Goal: Communication & Community: Share content

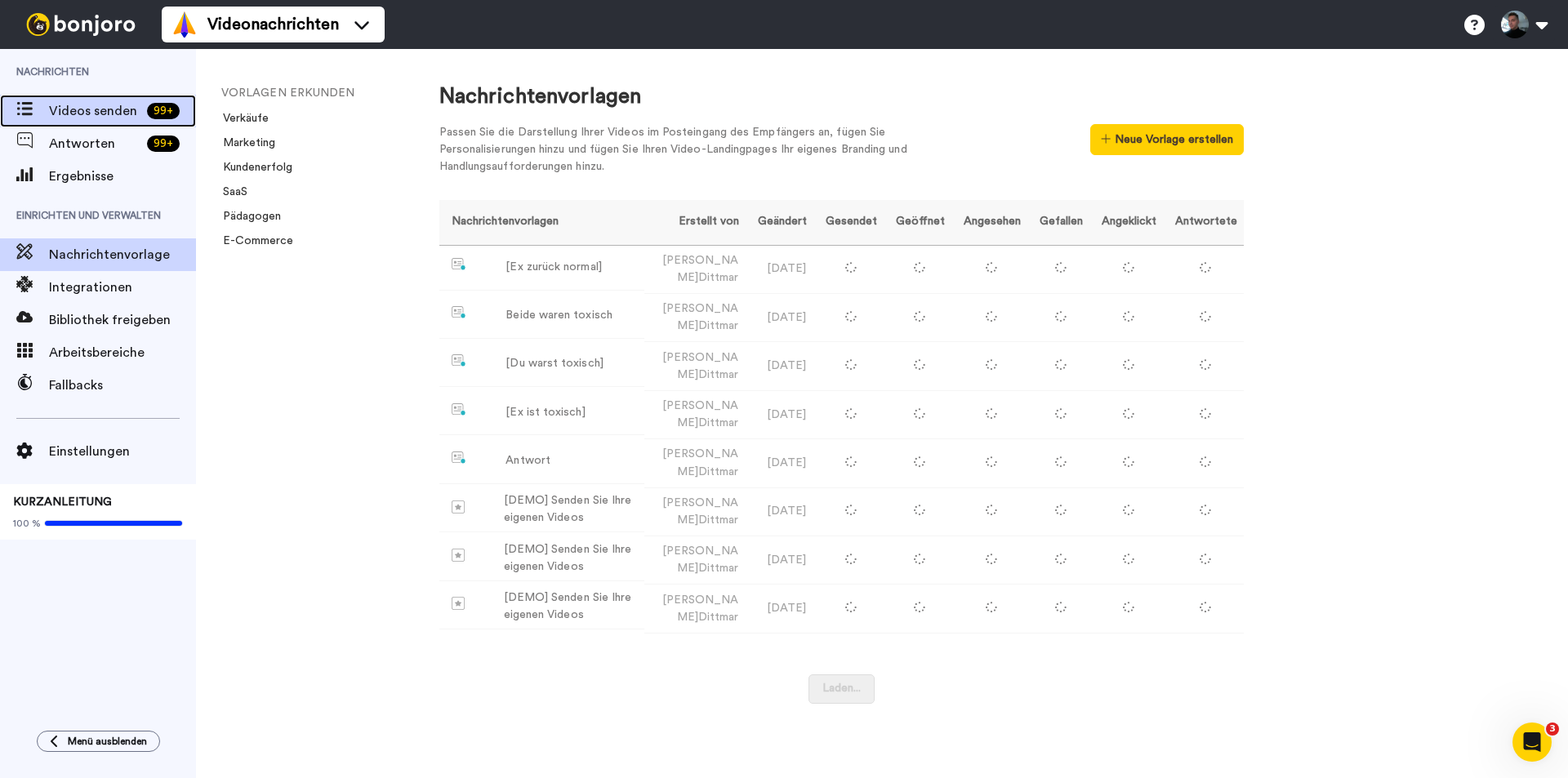
click at [81, 105] on font "Videos senden" at bounding box center [92, 111] width 88 height 13
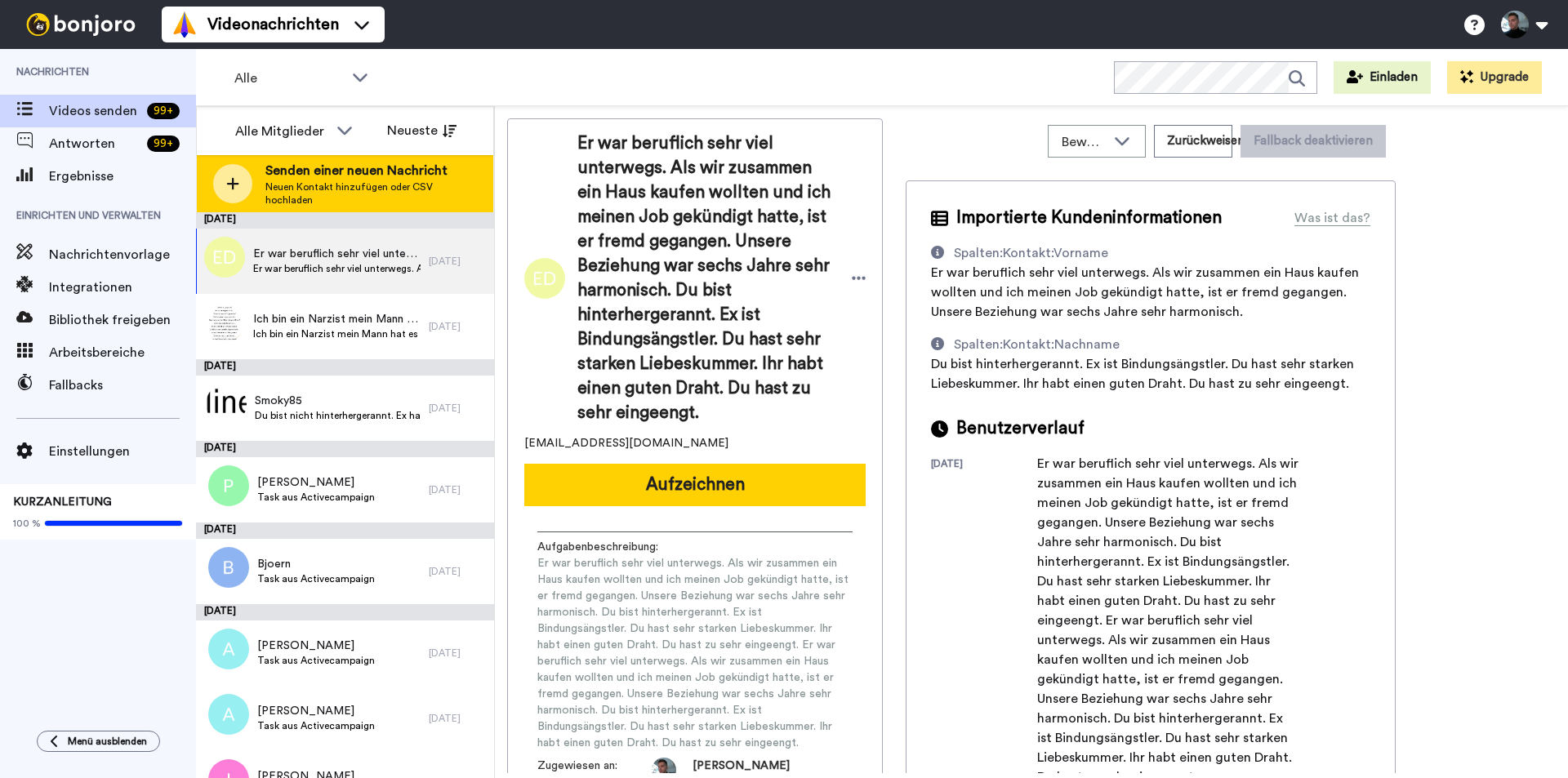
click at [229, 181] on icon at bounding box center [232, 183] width 13 height 15
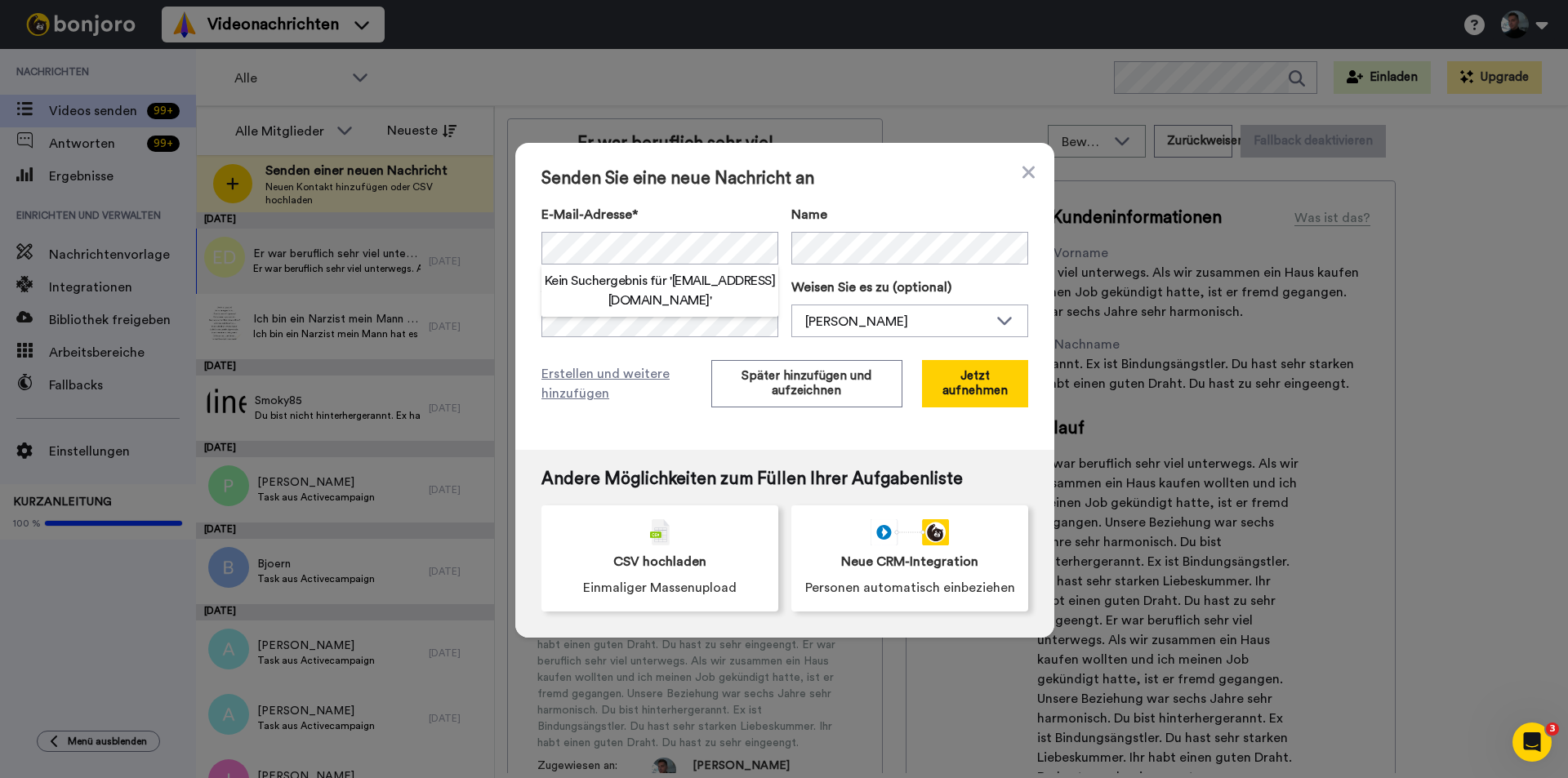
click at [868, 190] on div "Senden Sie eine neue Nachricht an E-Mail-Adresse* Kein Suchergebnis für ' beckm…" at bounding box center [785, 297] width 539 height 307
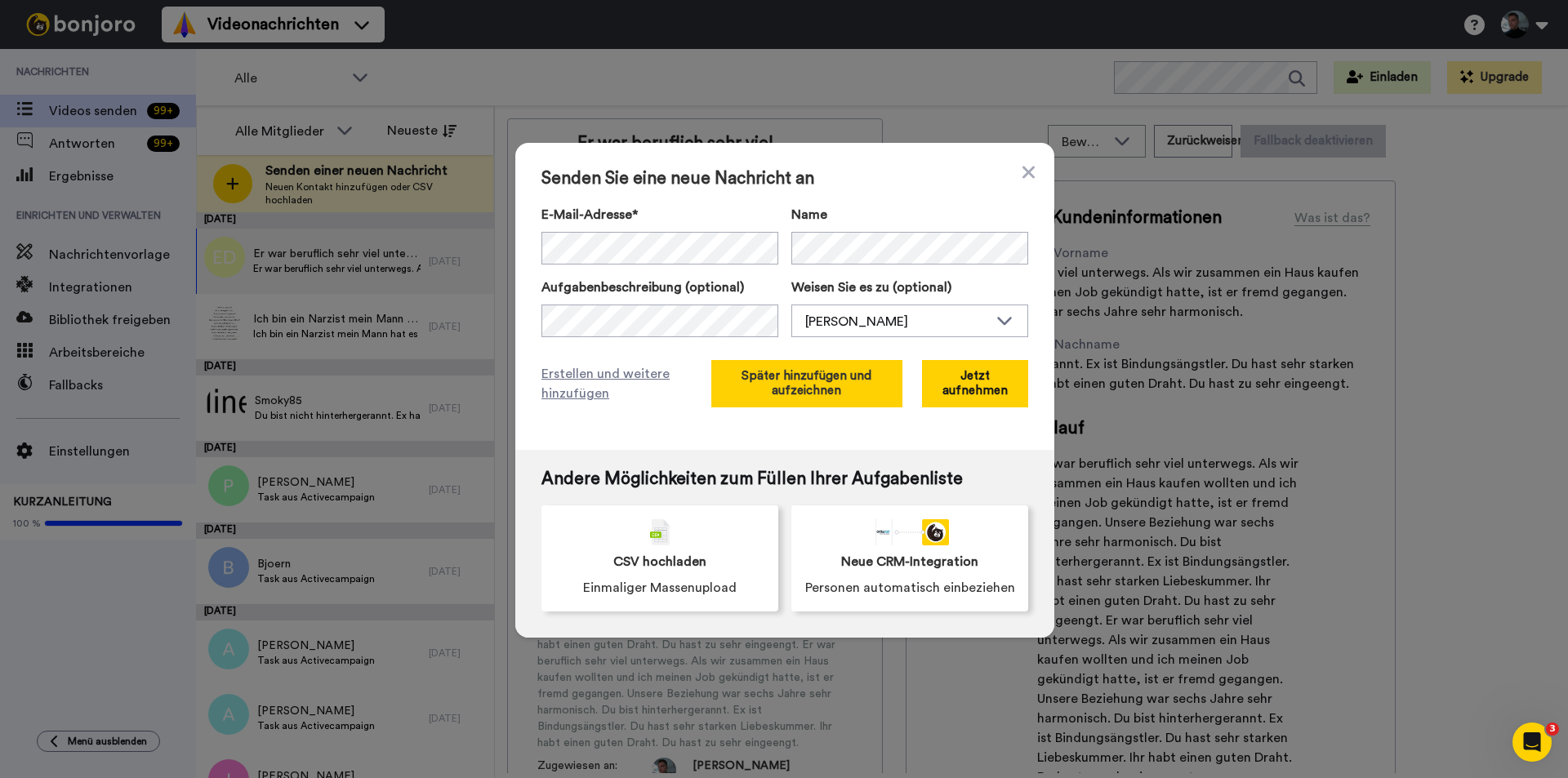
click at [780, 388] on font "Später hinzufügen und aufzeichnen" at bounding box center [806, 383] width 130 height 27
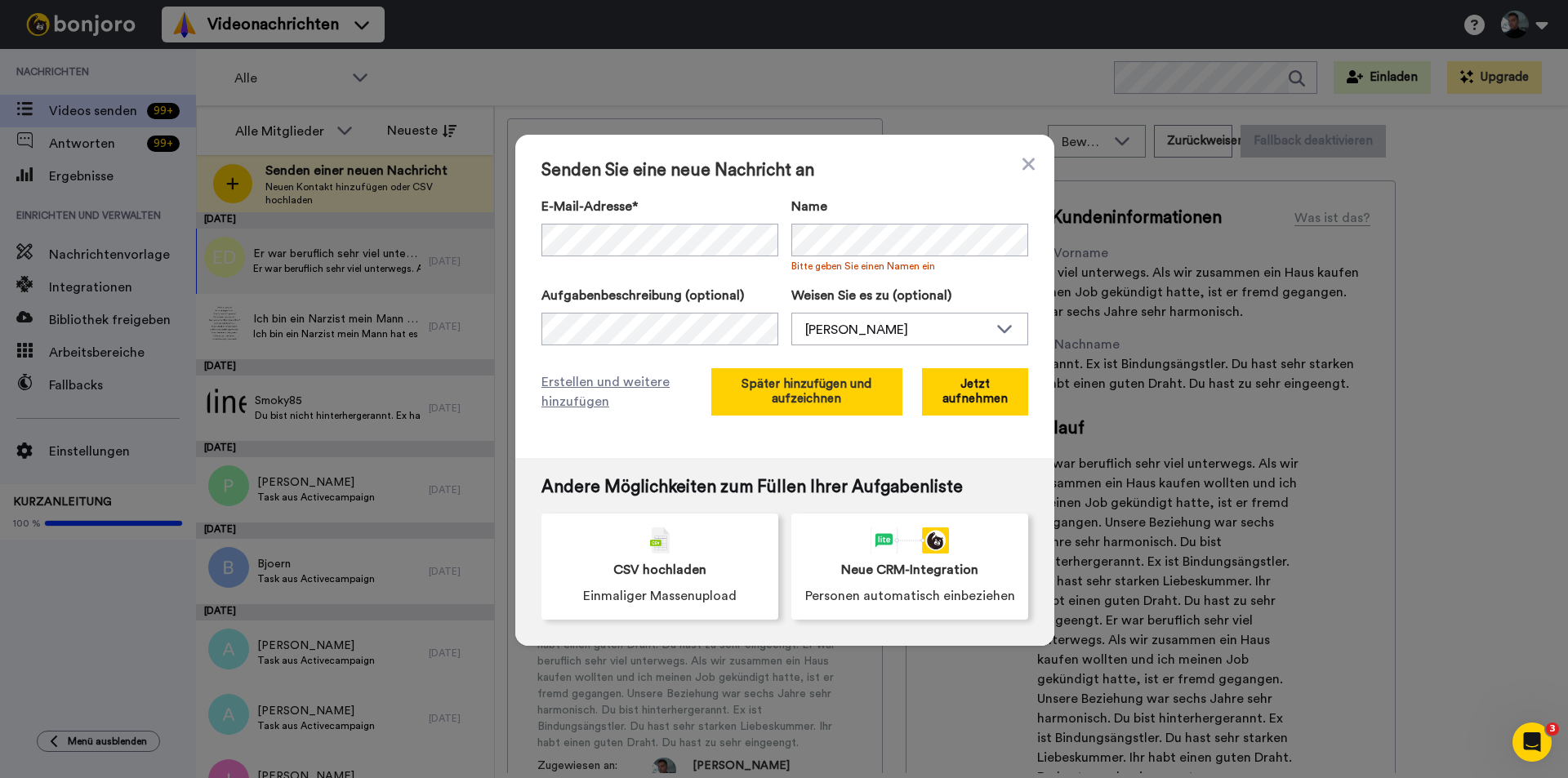
click at [811, 393] on font "Später hinzufügen und aufzeichnen" at bounding box center [806, 391] width 130 height 27
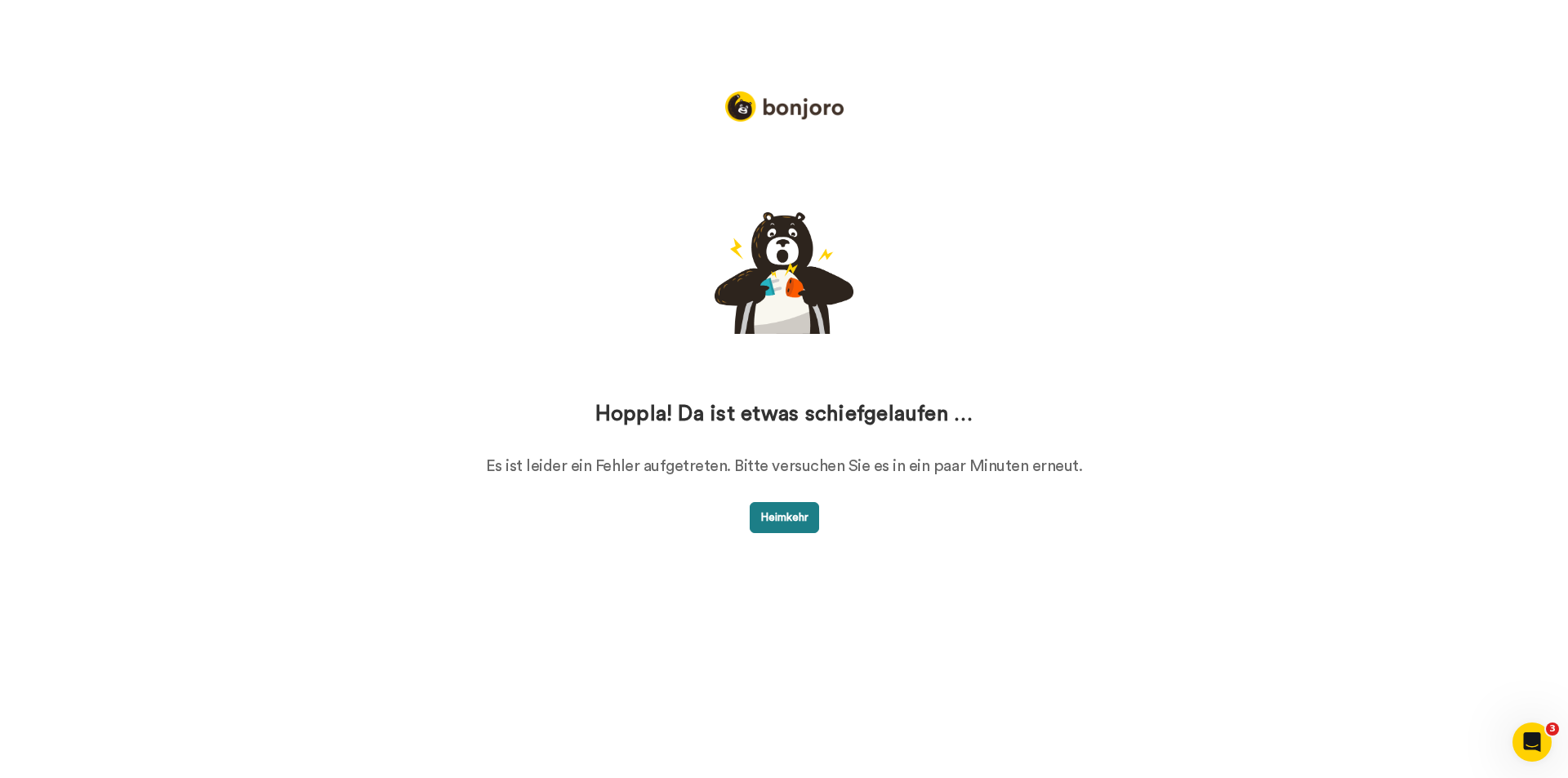
click at [776, 517] on font "Heimkehr" at bounding box center [784, 517] width 48 height 11
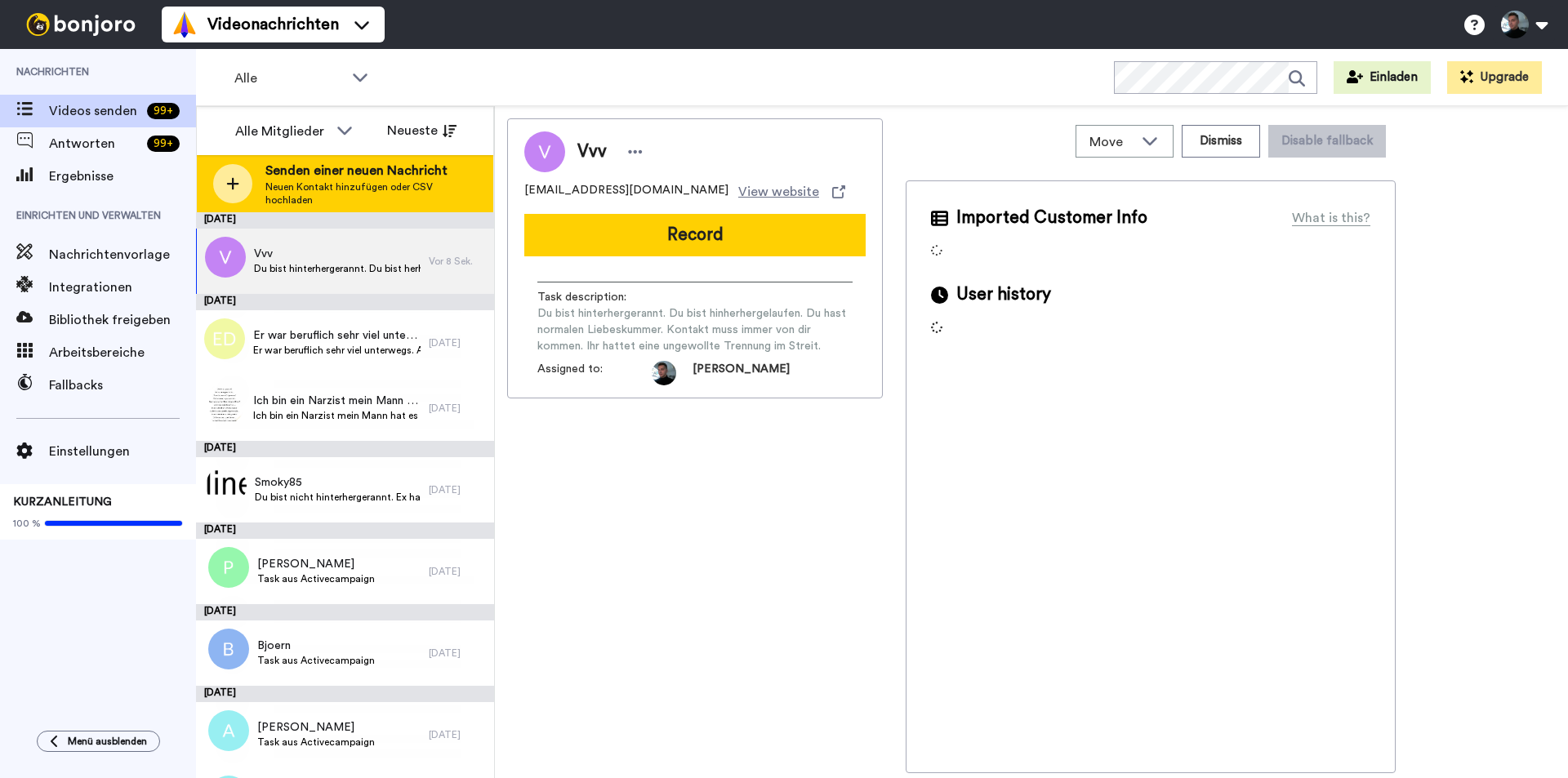
click at [234, 185] on icon at bounding box center [233, 184] width 12 height 12
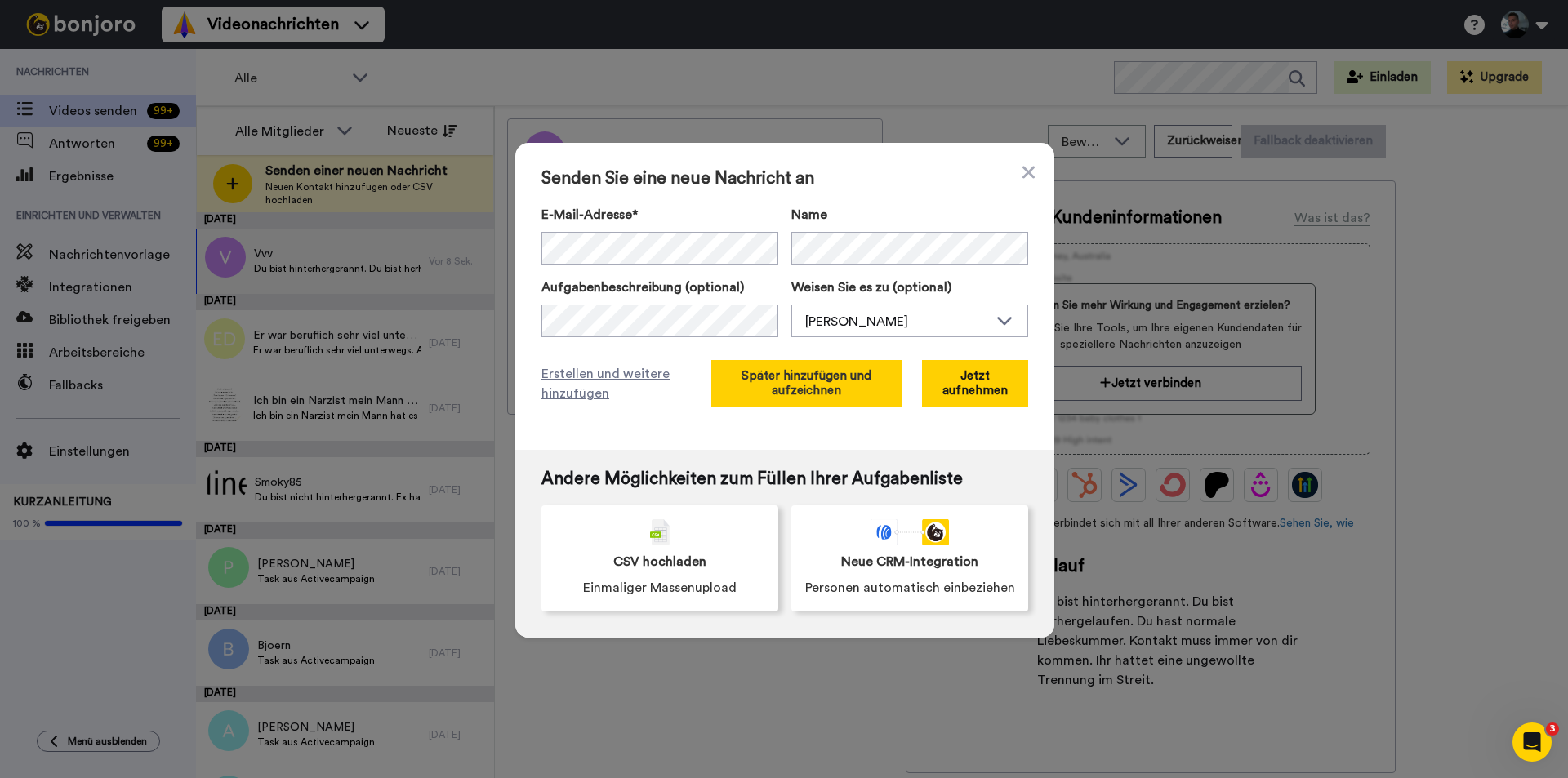
click at [777, 392] on font "Später hinzufügen und aufzeichnen" at bounding box center [806, 383] width 130 height 27
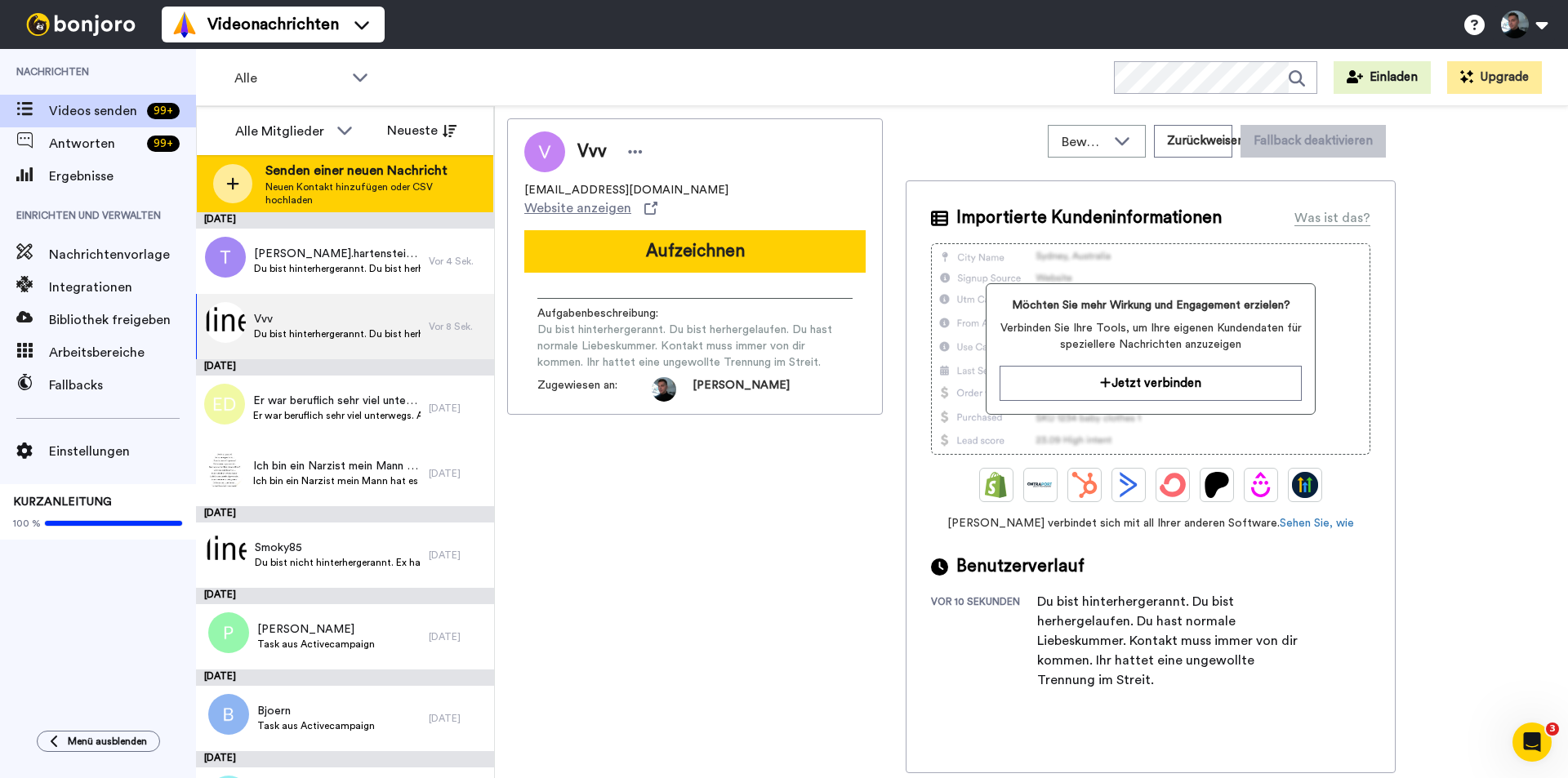
click at [236, 188] on icon at bounding box center [232, 183] width 13 height 15
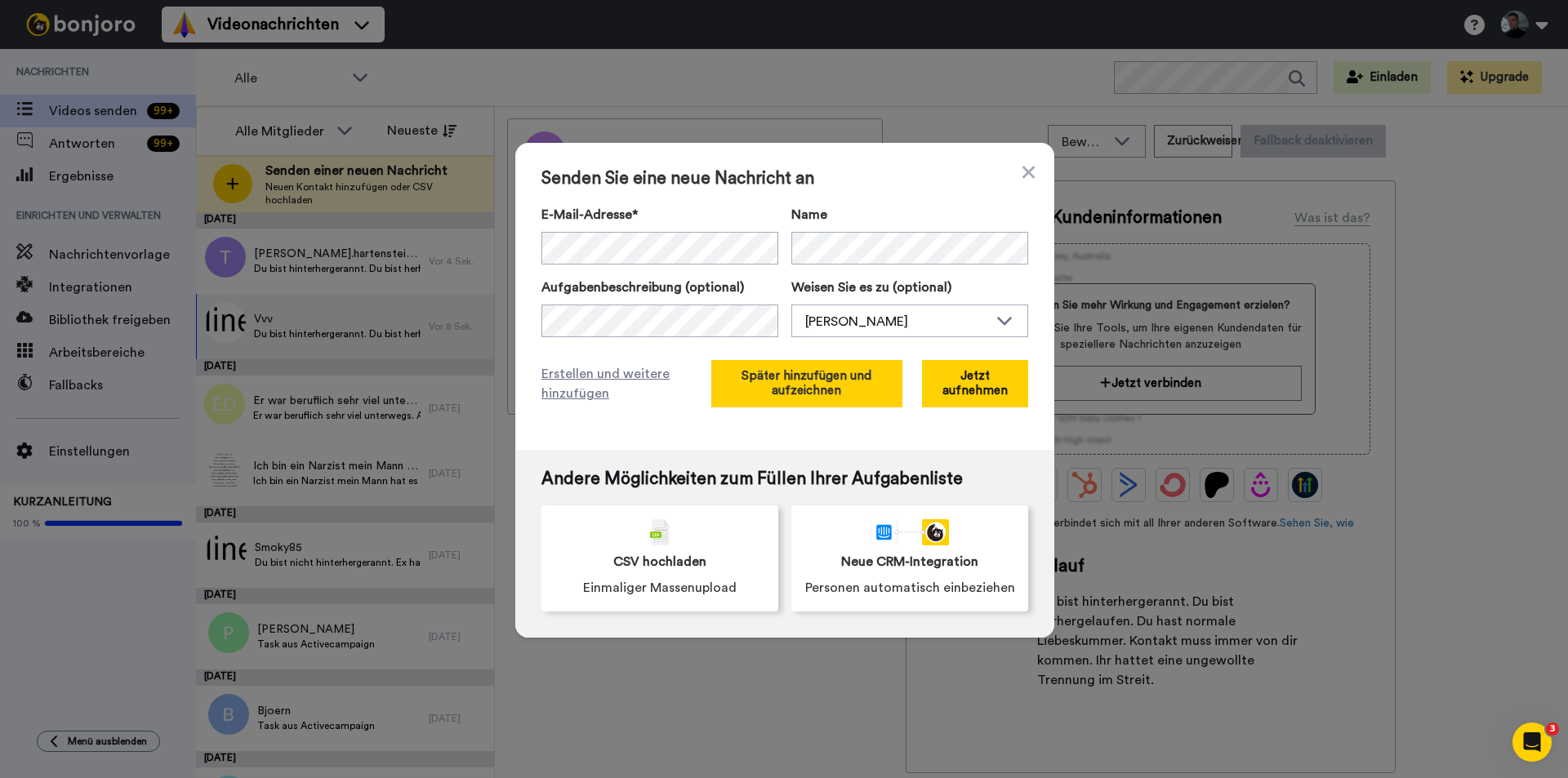
click at [775, 395] on font "Später hinzufügen und aufzeichnen" at bounding box center [806, 383] width 130 height 27
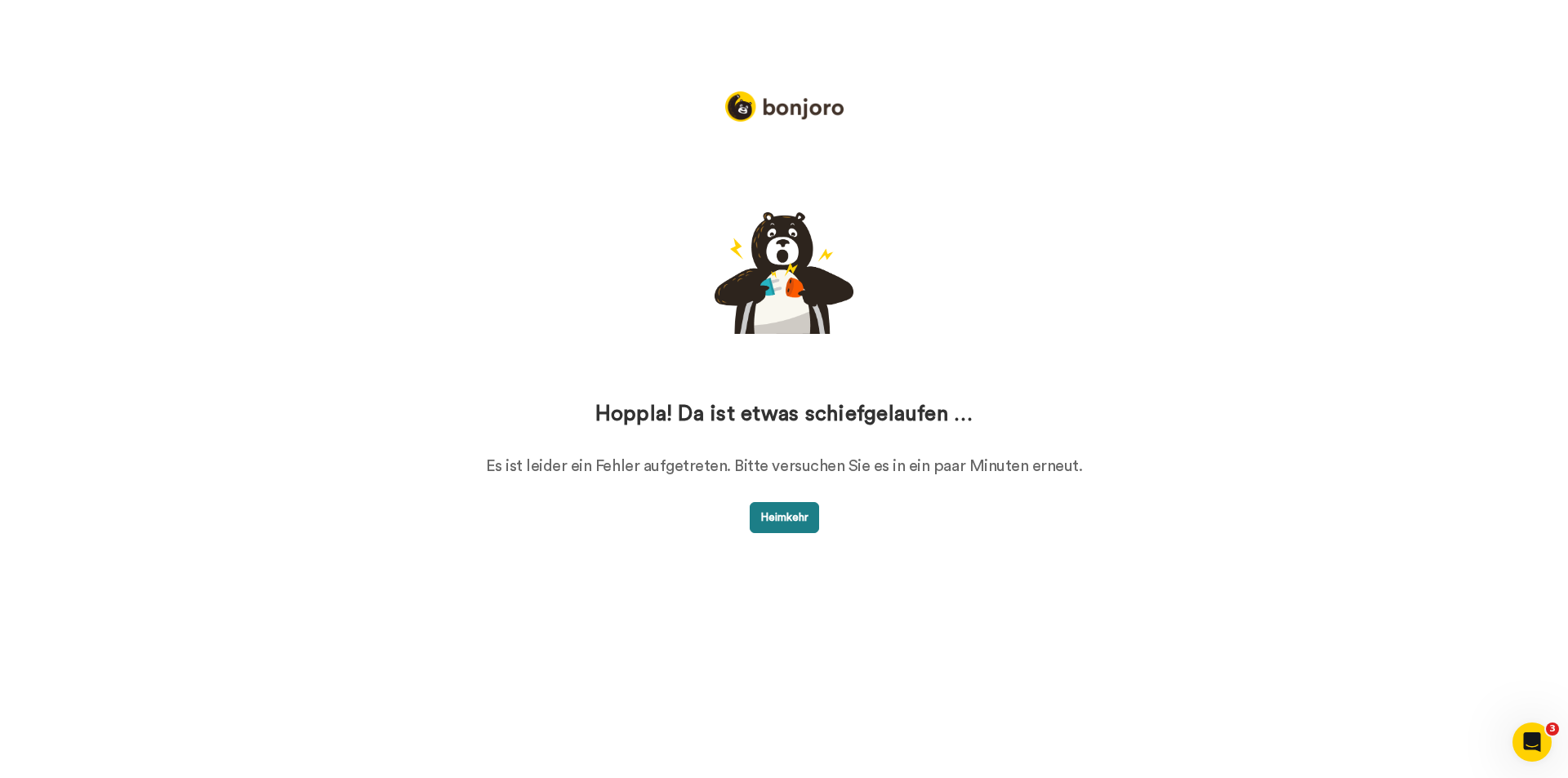
click at [777, 528] on button "Heimkehr" at bounding box center [784, 518] width 70 height 31
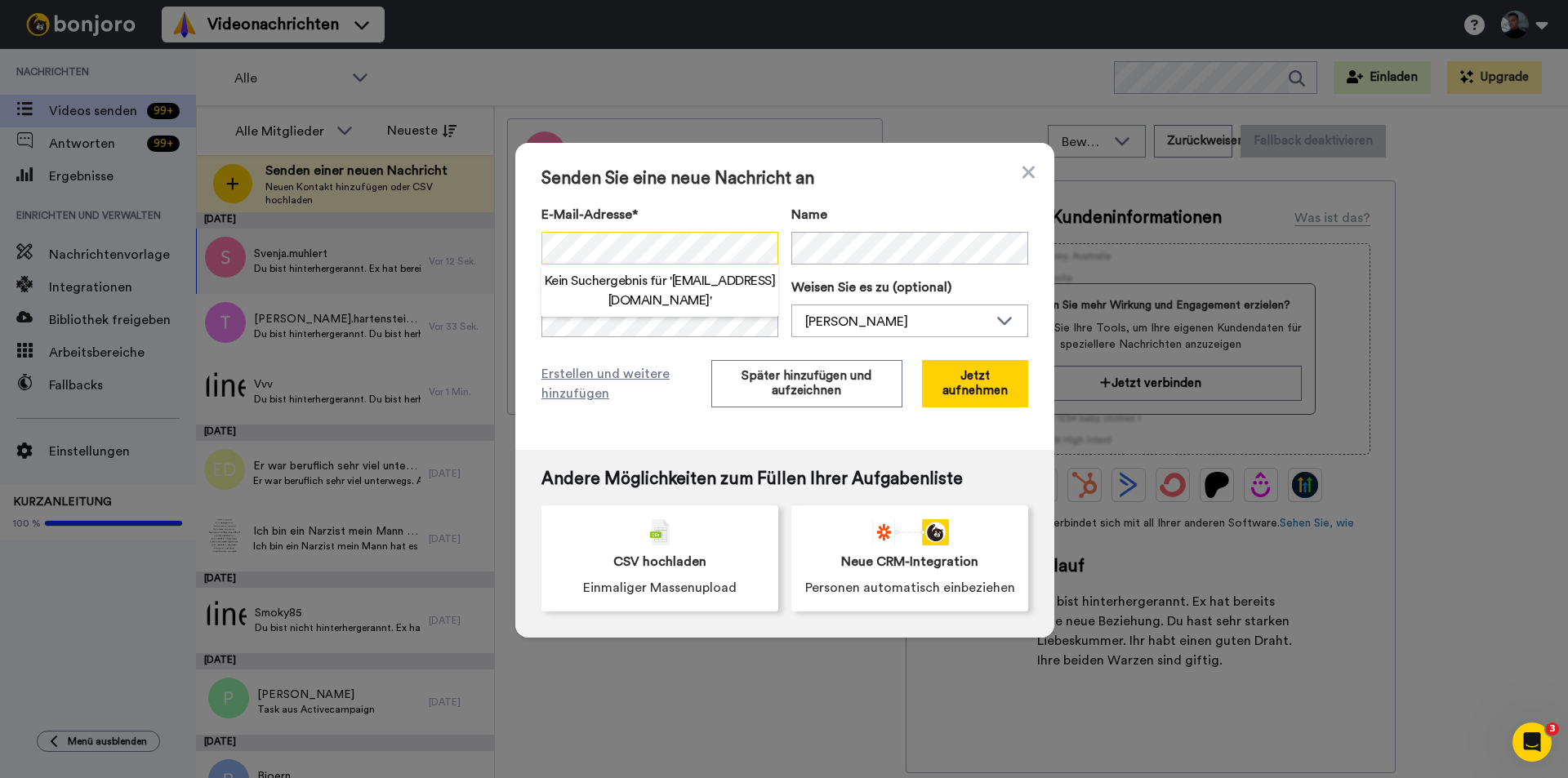
click at [519, 244] on div "Senden Sie eine neue Nachricht an E-Mail-Adresse* Kein Suchergebnis für ' matoy…" at bounding box center [785, 297] width 539 height 307
click at [613, 322] on span "‌" at bounding box center [628, 327] width 105 height 13
click at [853, 200] on div "Senden Sie eine neue Nachricht an E-Mail-Adresse* Kein Suchergebnis für „ Du bi…" at bounding box center [785, 297] width 539 height 307
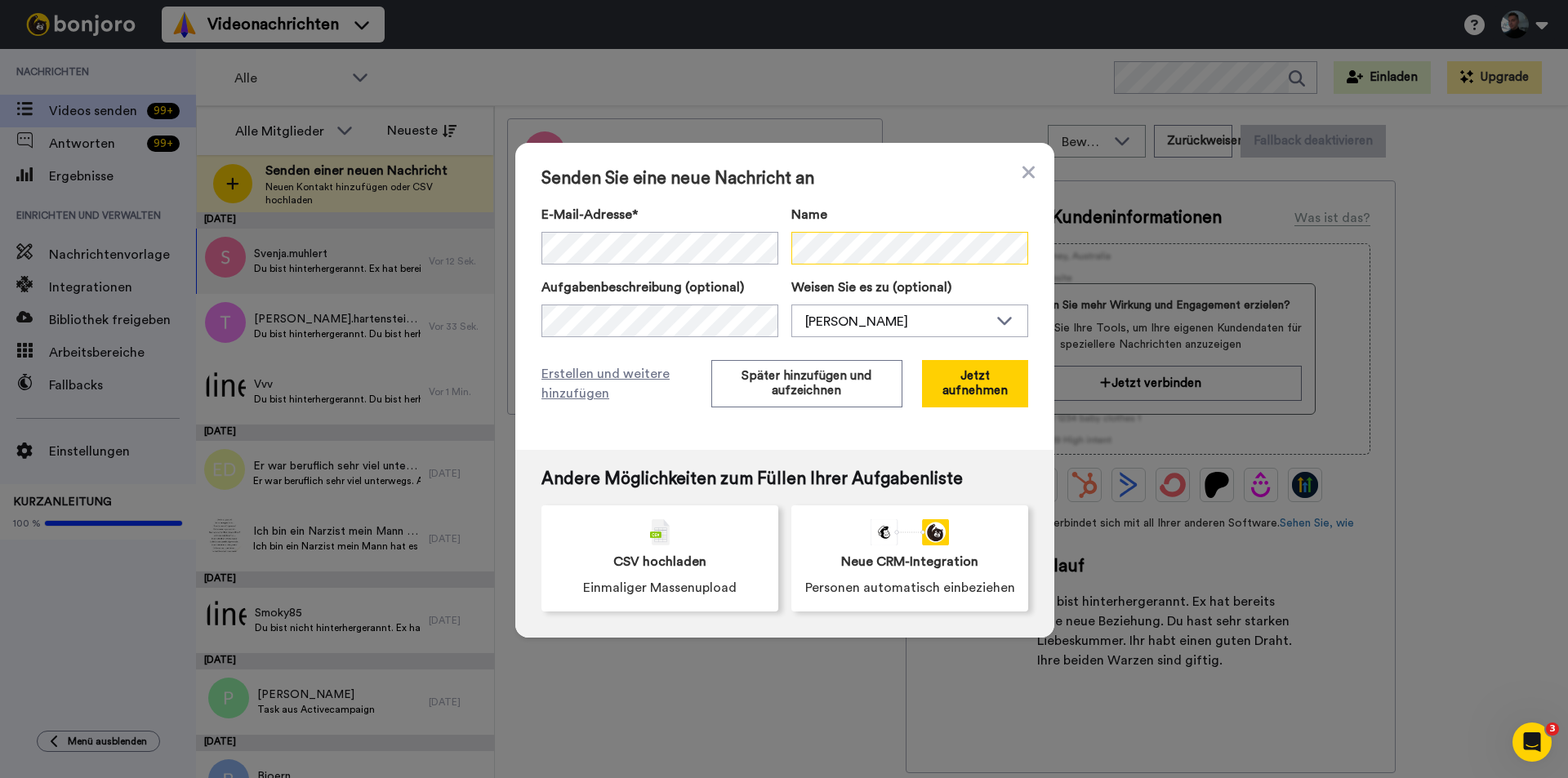
click at [769, 234] on div "E-Mail-Adresse* Kein Suchergebnis für „ Du bist nicht hinterhergerannt. Die Tre…" at bounding box center [785, 235] width 487 height 59
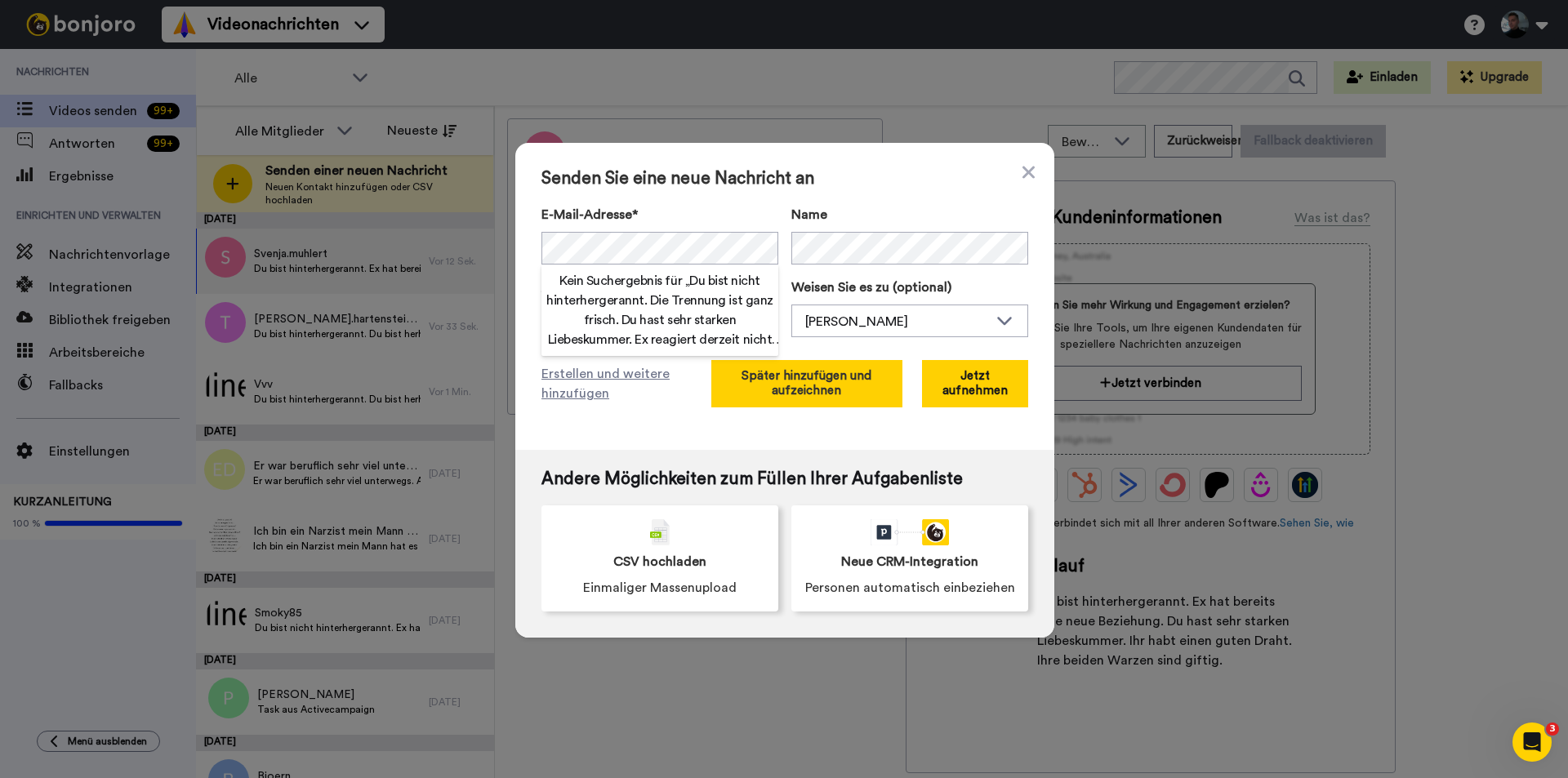
click at [846, 373] on font "Später hinzufügen und aufzeichnen" at bounding box center [806, 383] width 130 height 27
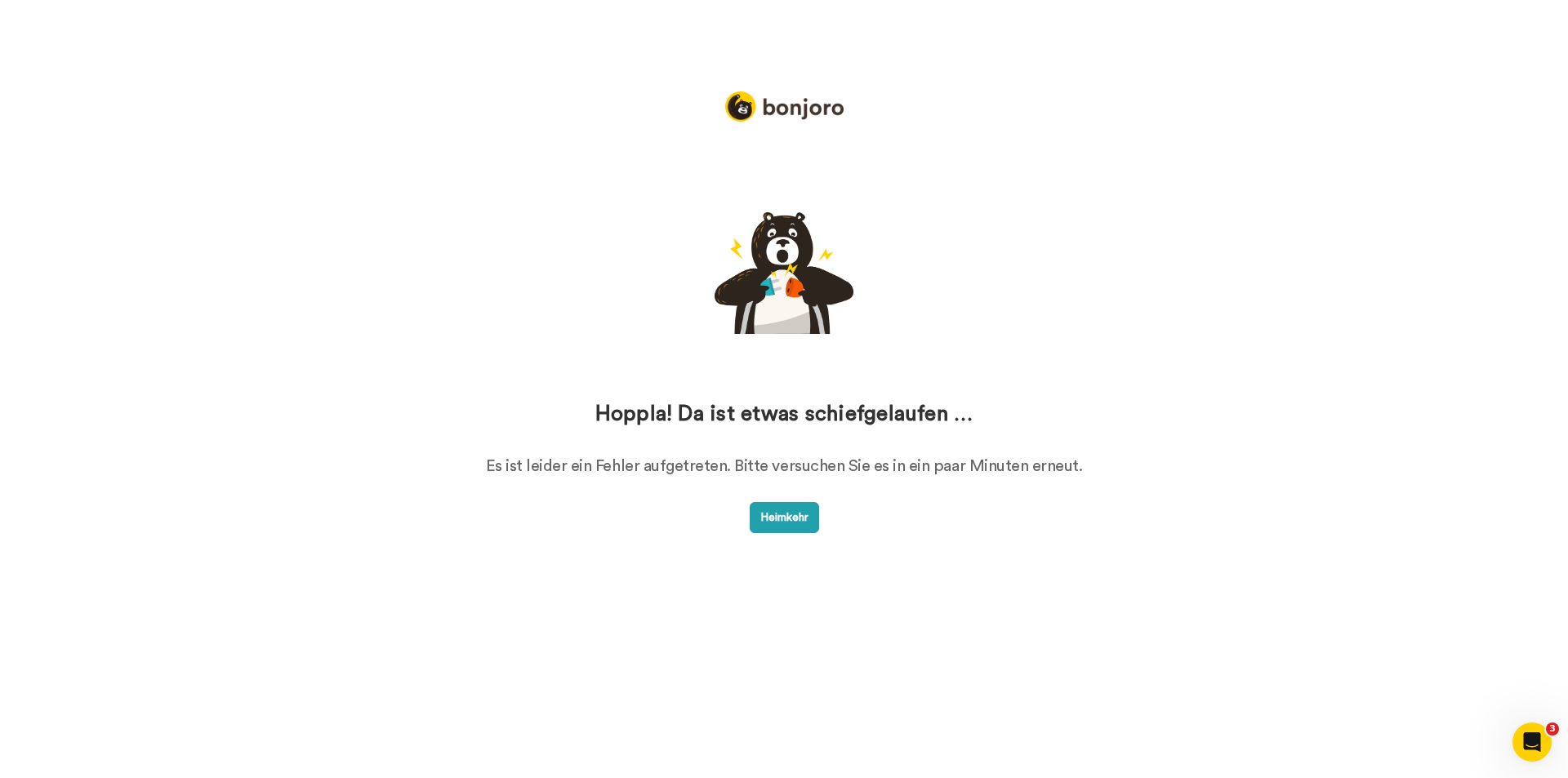
click at [776, 509] on button "Heimkehr" at bounding box center [784, 518] width 70 height 31
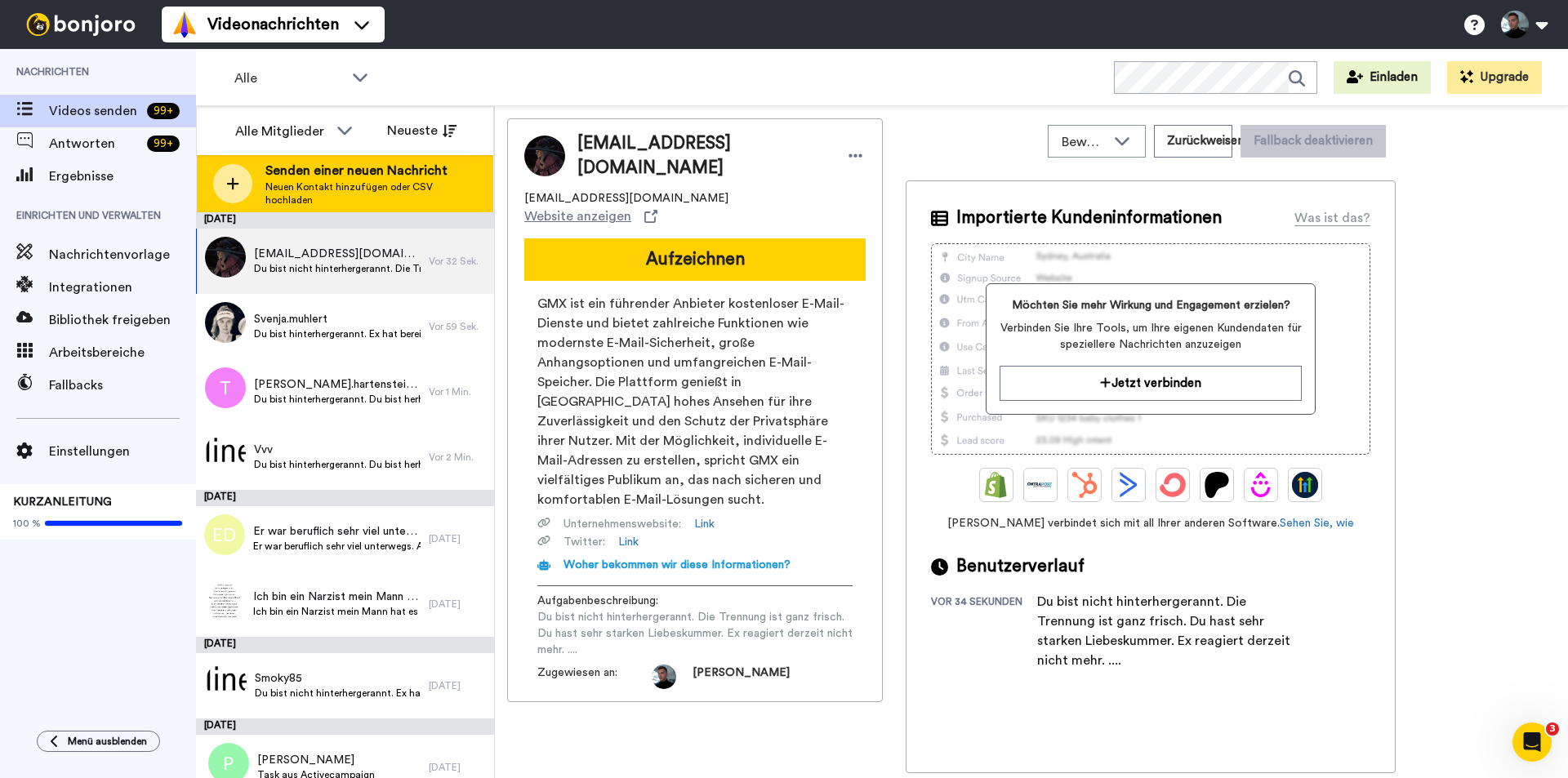
click at [277, 177] on font "Senden einer neuen Nachricht" at bounding box center [356, 170] width 182 height 13
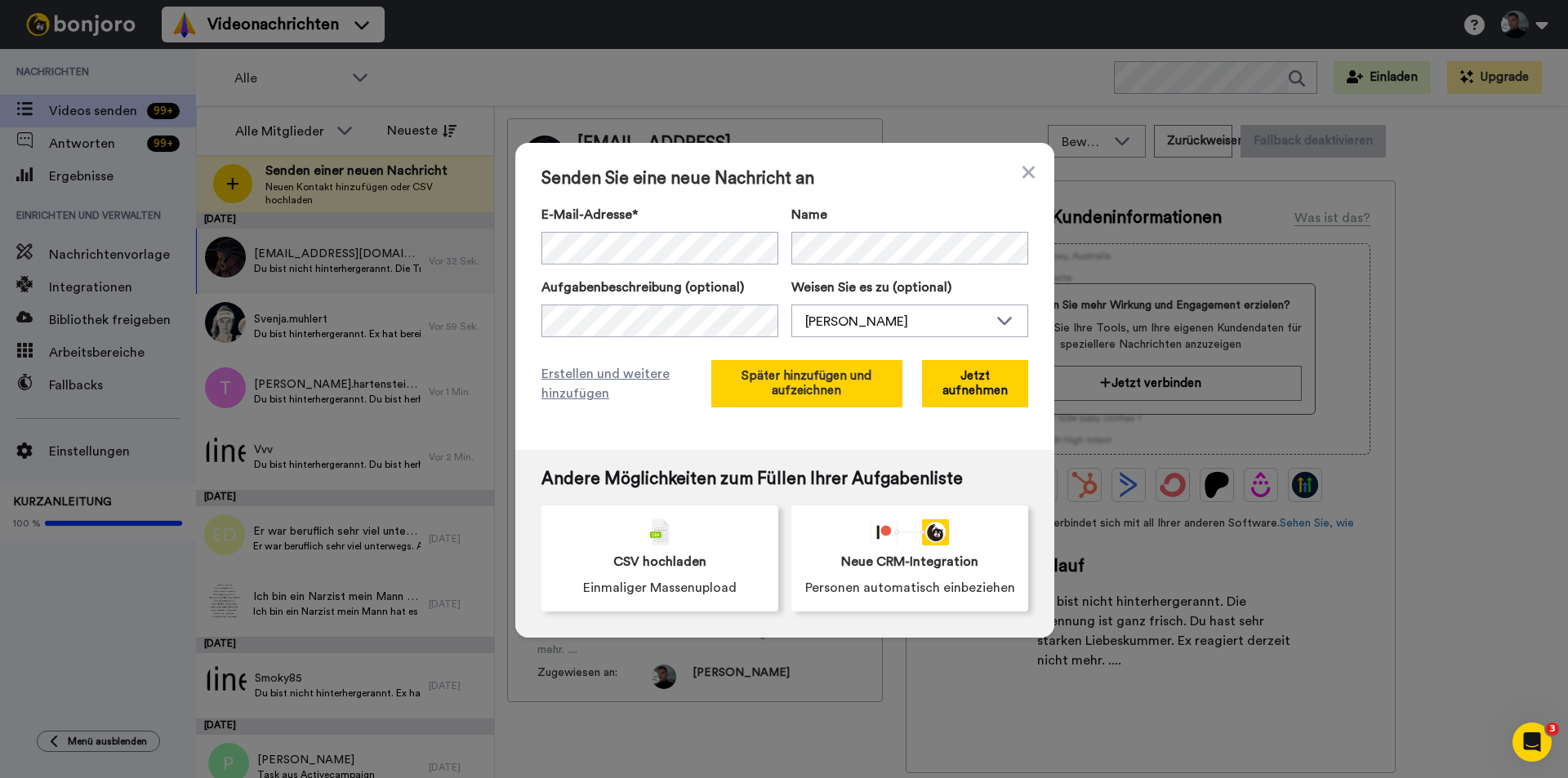
click at [784, 387] on font "Später hinzufügen und aufzeichnen" at bounding box center [806, 383] width 130 height 27
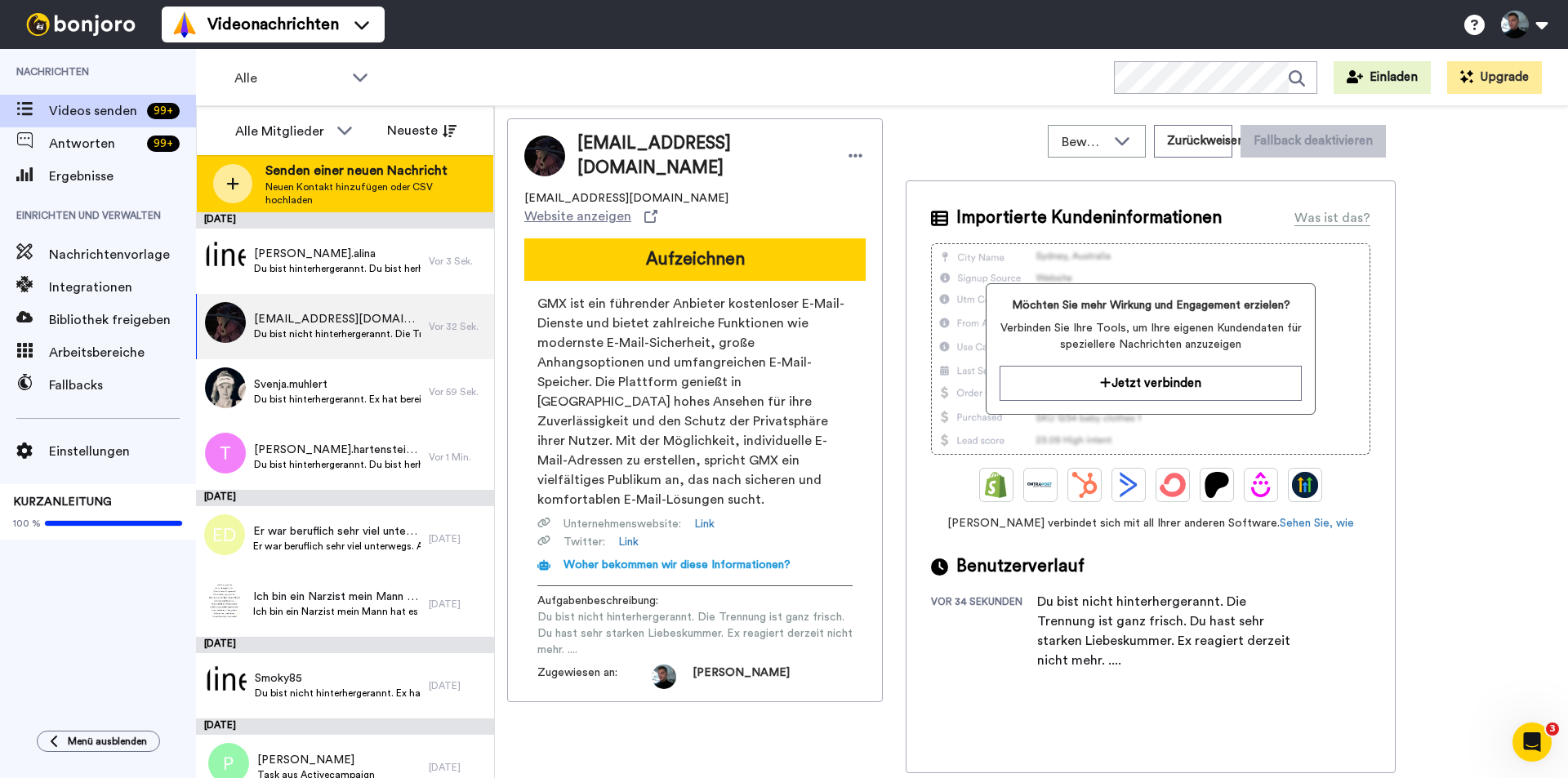
click at [239, 181] on div at bounding box center [232, 183] width 39 height 39
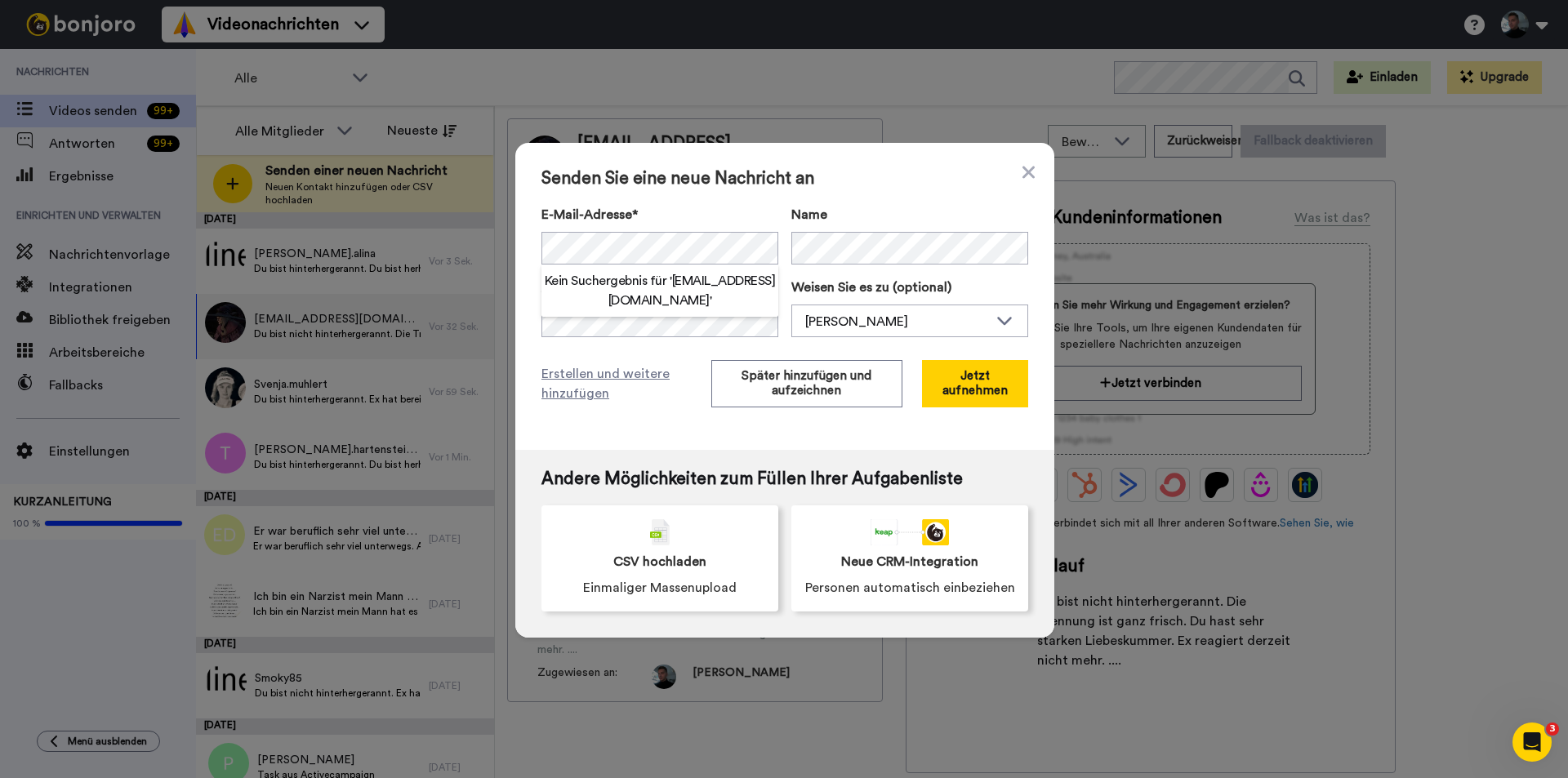
click at [604, 314] on div "Kein Suchergebnis für ' [EMAIL_ADDRESS][DOMAIN_NAME] '" at bounding box center [660, 290] width 236 height 52
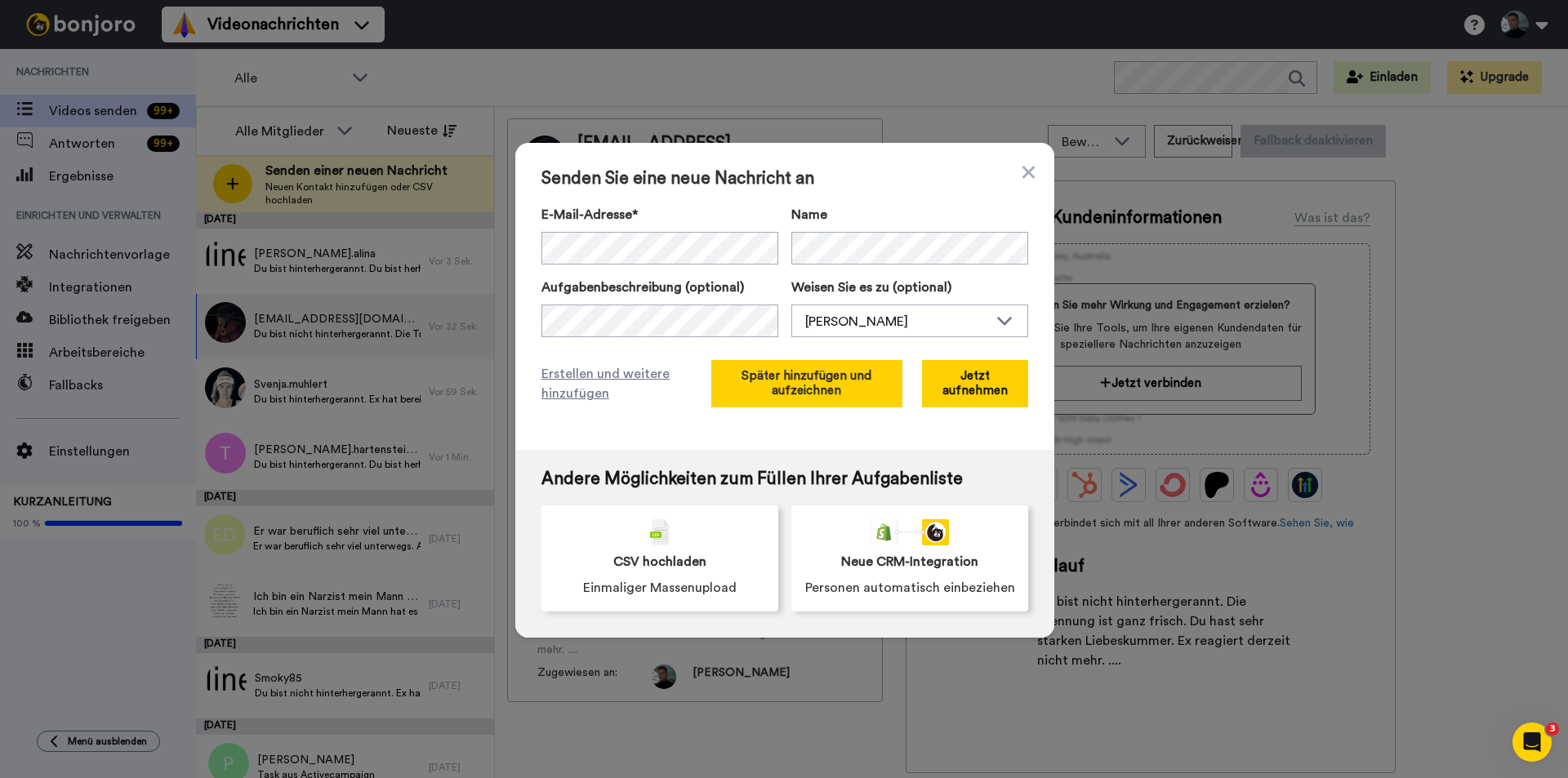
click at [770, 394] on font "Später hinzufügen und aufzeichnen" at bounding box center [806, 383] width 130 height 27
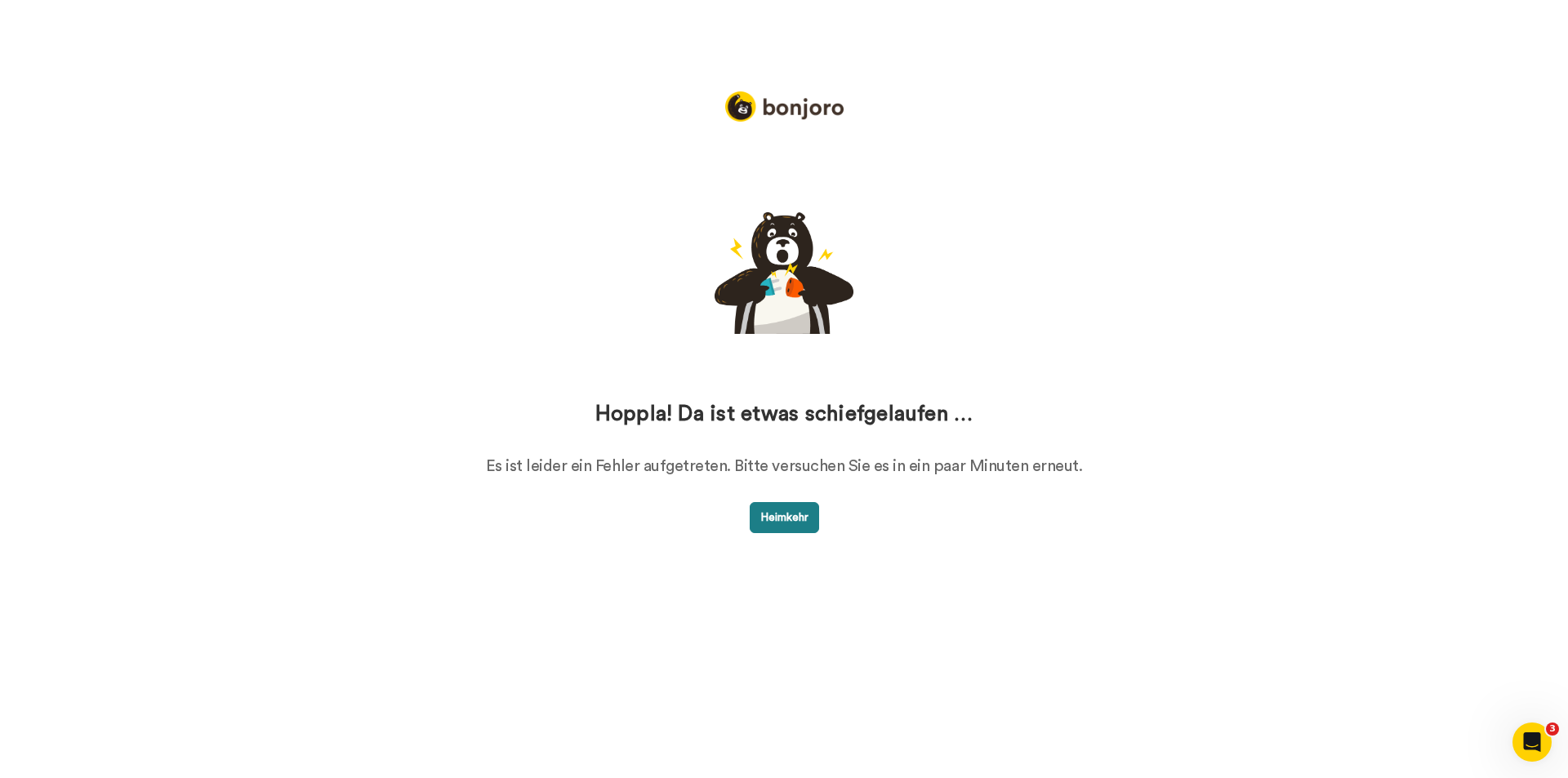
click at [787, 515] on font "Heimkehr" at bounding box center [784, 517] width 48 height 11
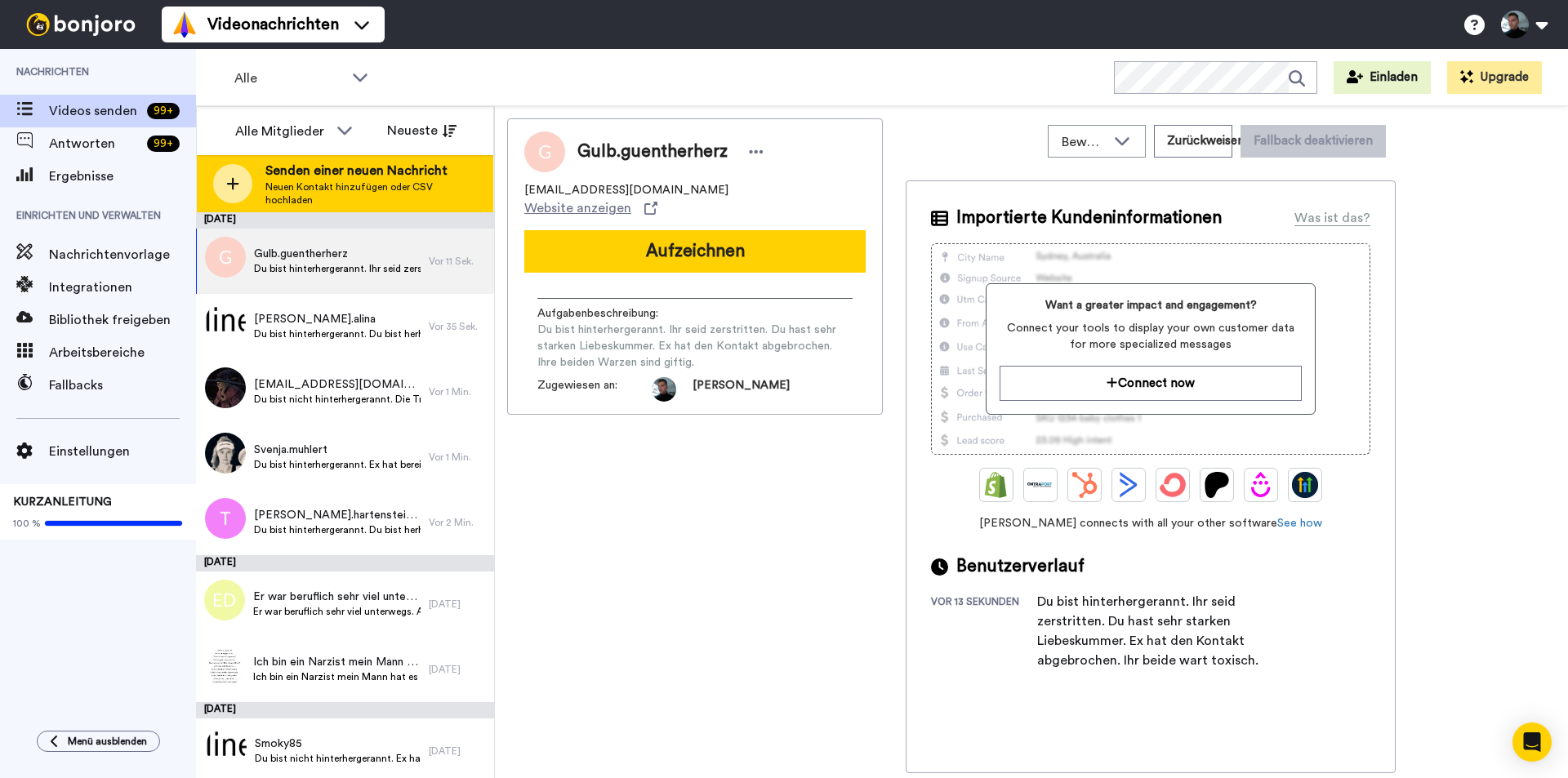
click at [222, 185] on div at bounding box center [232, 183] width 39 height 39
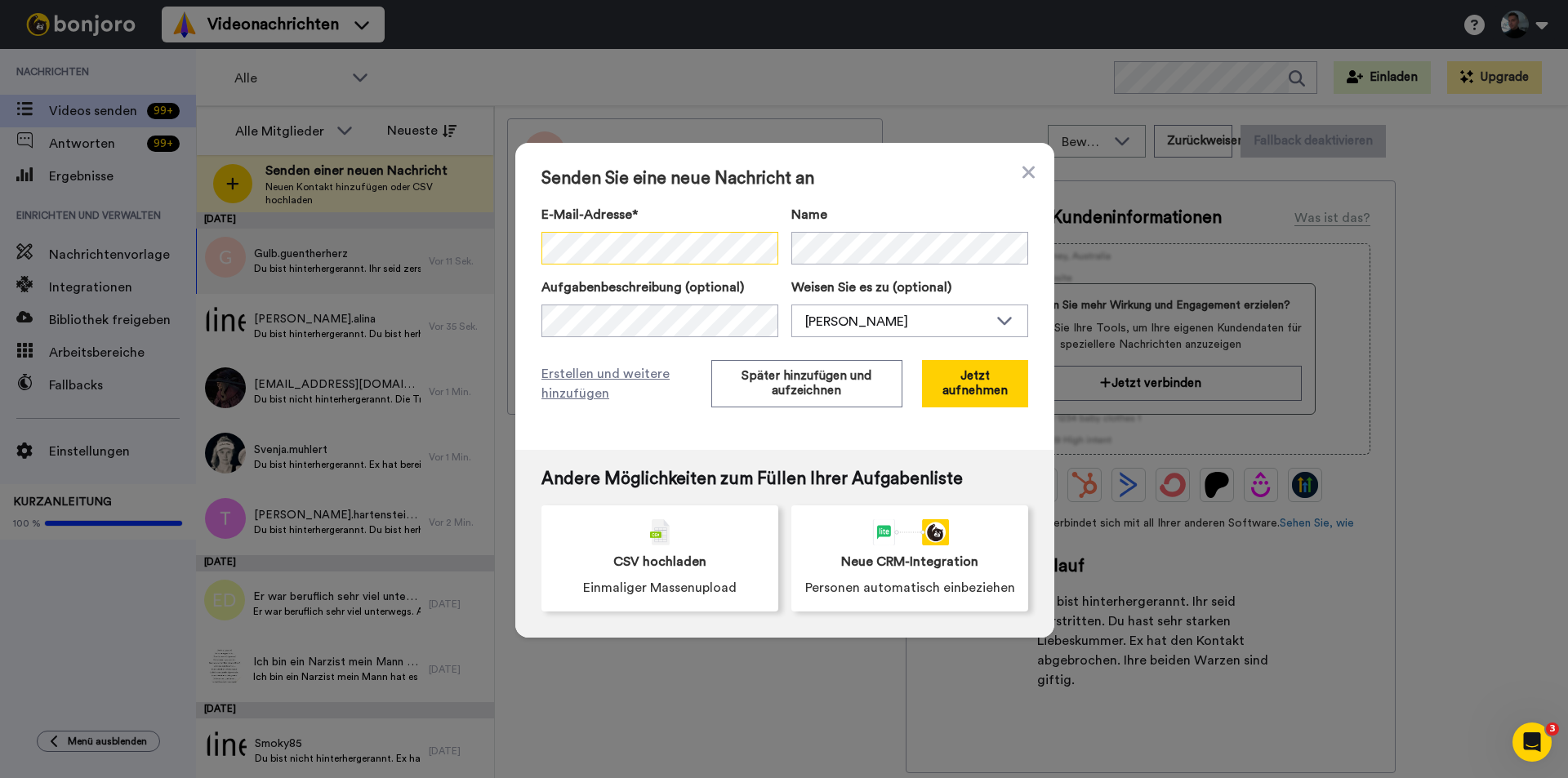
click at [529, 242] on div "Senden Sie eine neue Nachricht an E-Mail-Adresse* Kein Suchergebnis für ' heldt…" at bounding box center [785, 297] width 539 height 307
click at [780, 393] on font "Später hinzufügen und aufzeichnen" at bounding box center [806, 383] width 130 height 27
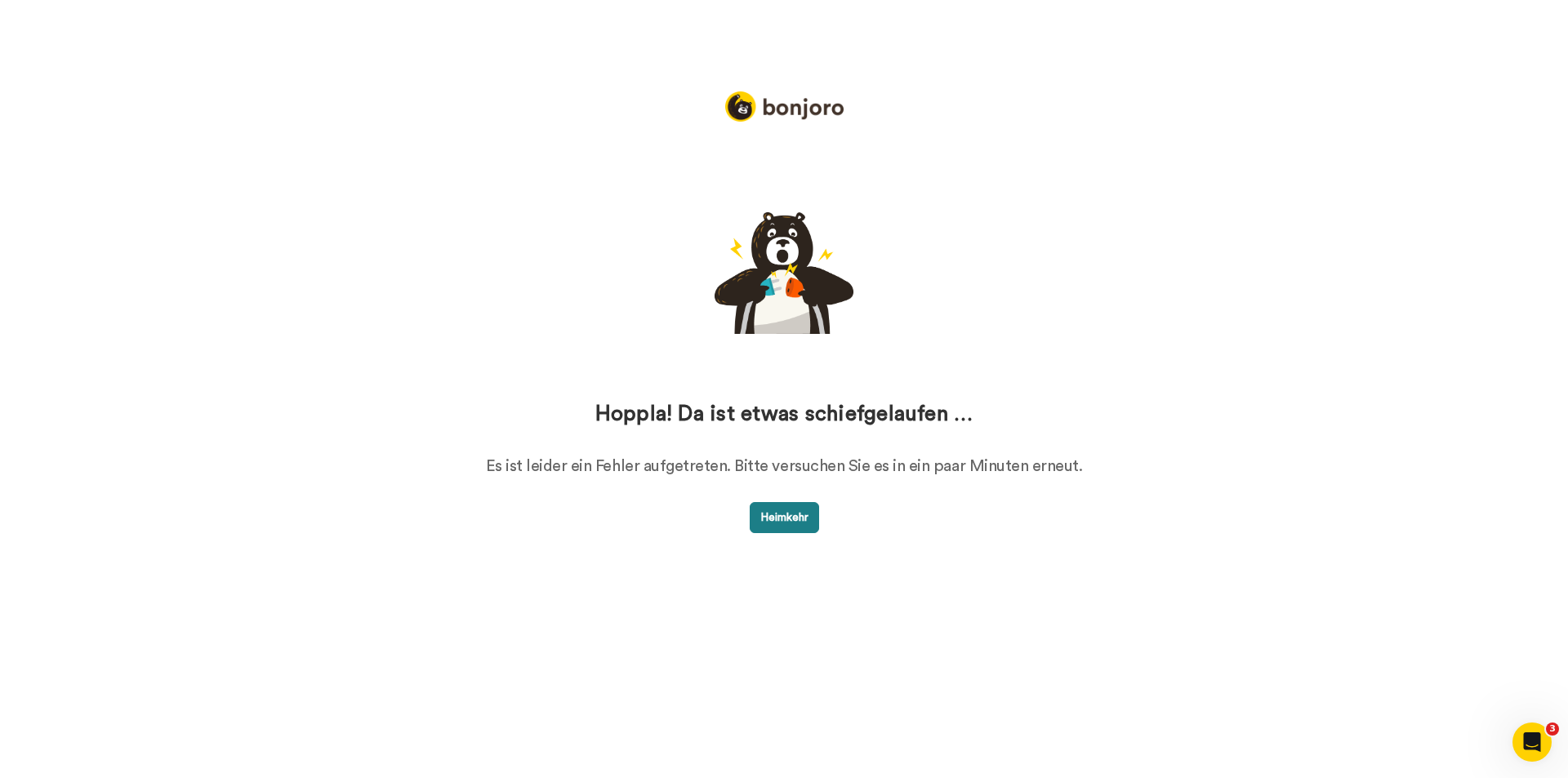
click at [781, 515] on font "Heimkehr" at bounding box center [784, 517] width 48 height 11
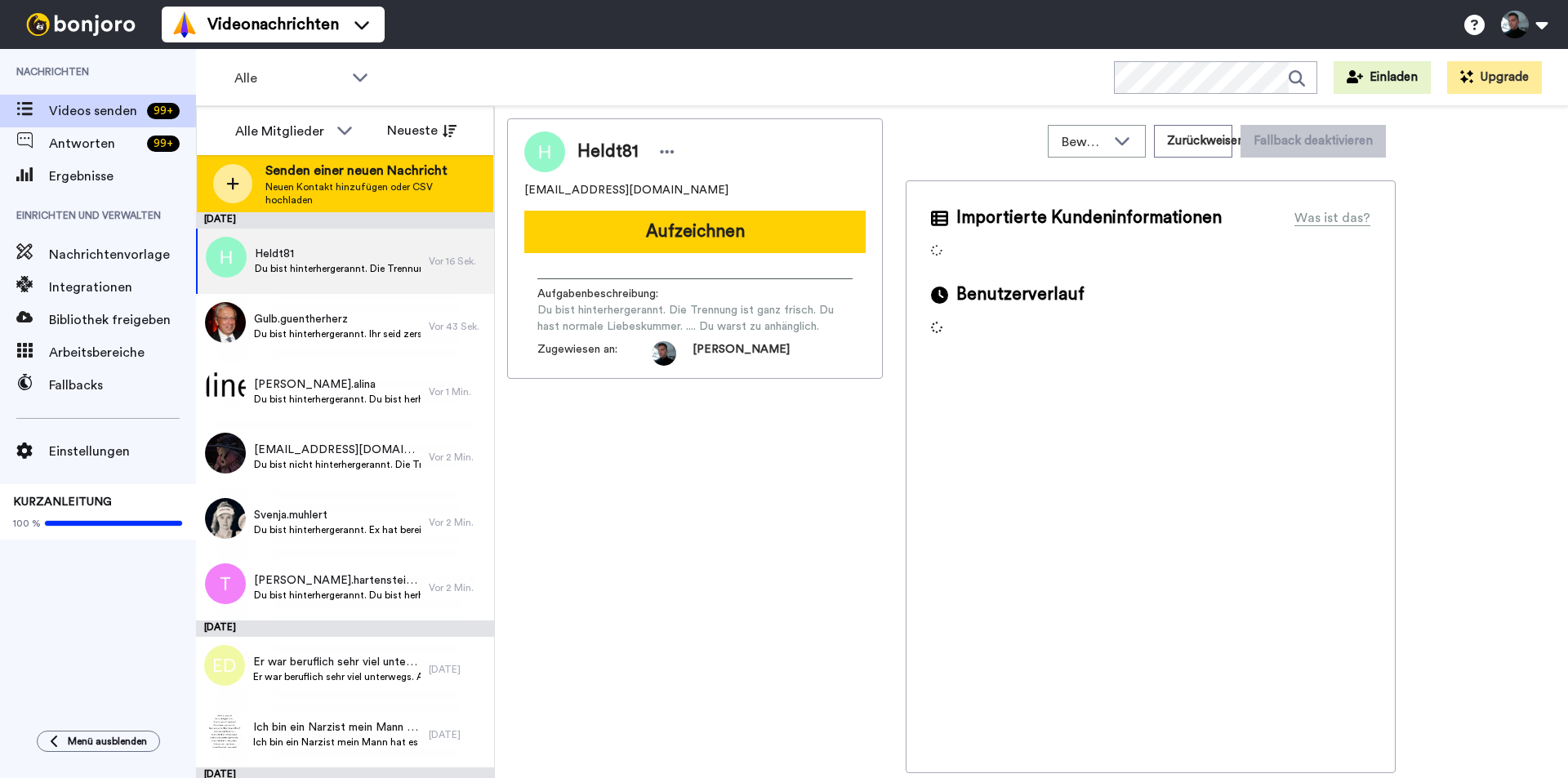
click at [238, 181] on icon at bounding box center [232, 183] width 13 height 15
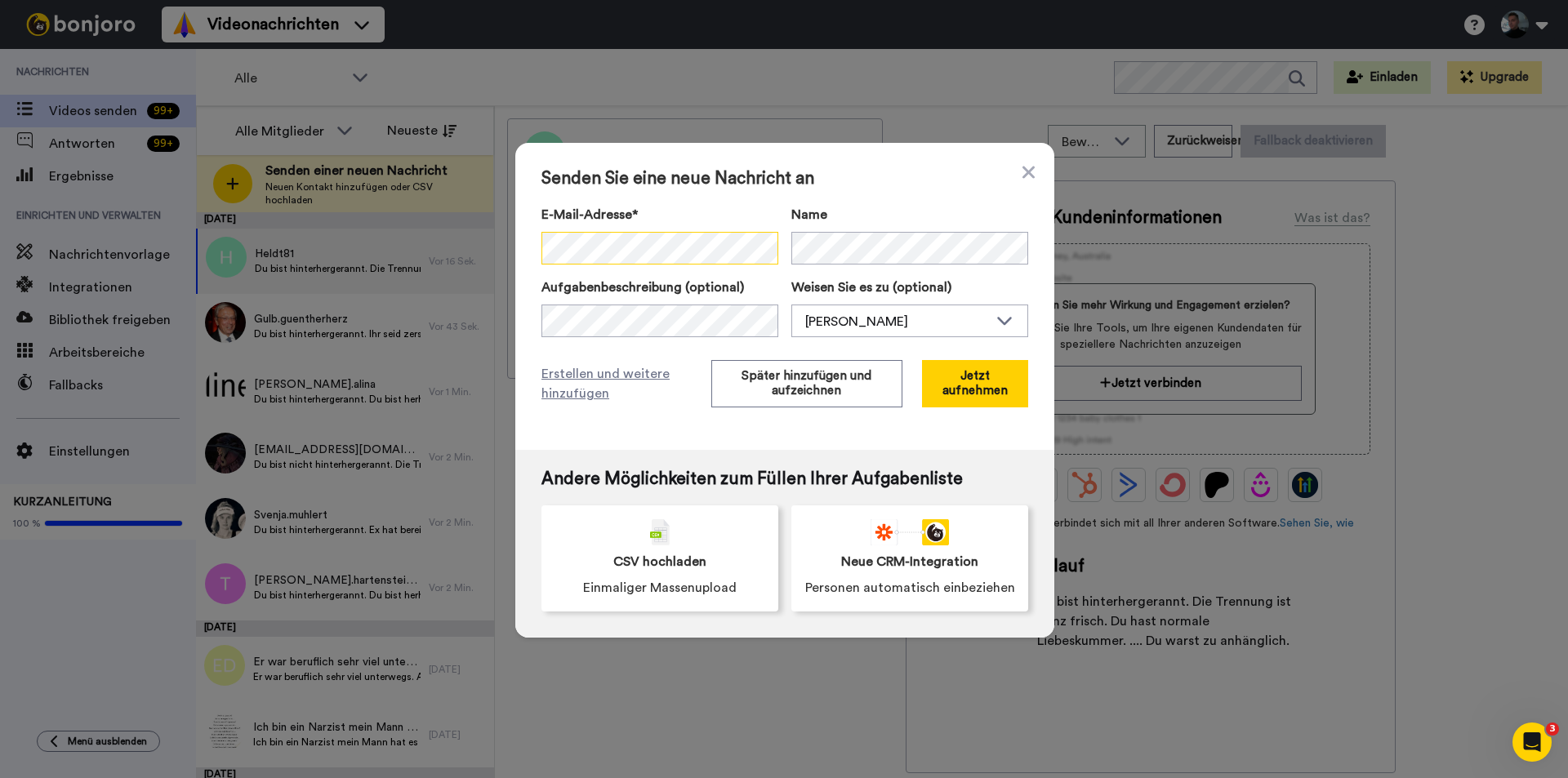
click at [506, 243] on div "Senden Sie eine neue Nachricht an E-Mail-Adresse* Kein Suchergebnis für ' jorie…" at bounding box center [784, 389] width 1568 height 778
click at [777, 377] on font "Später hinzufügen und aufzeichnen" at bounding box center [806, 383] width 130 height 27
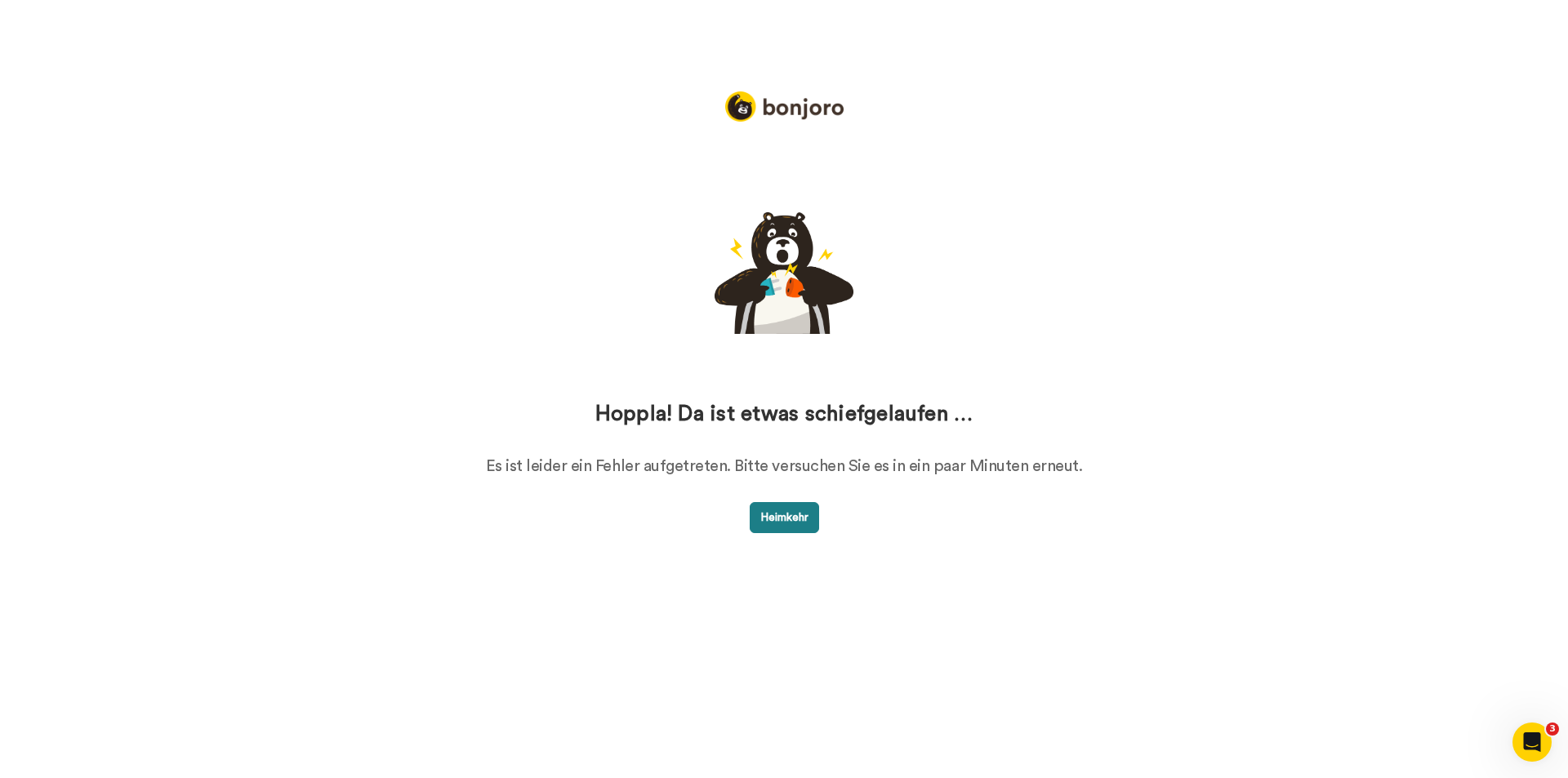
click at [790, 515] on font "Heimkehr" at bounding box center [784, 517] width 48 height 11
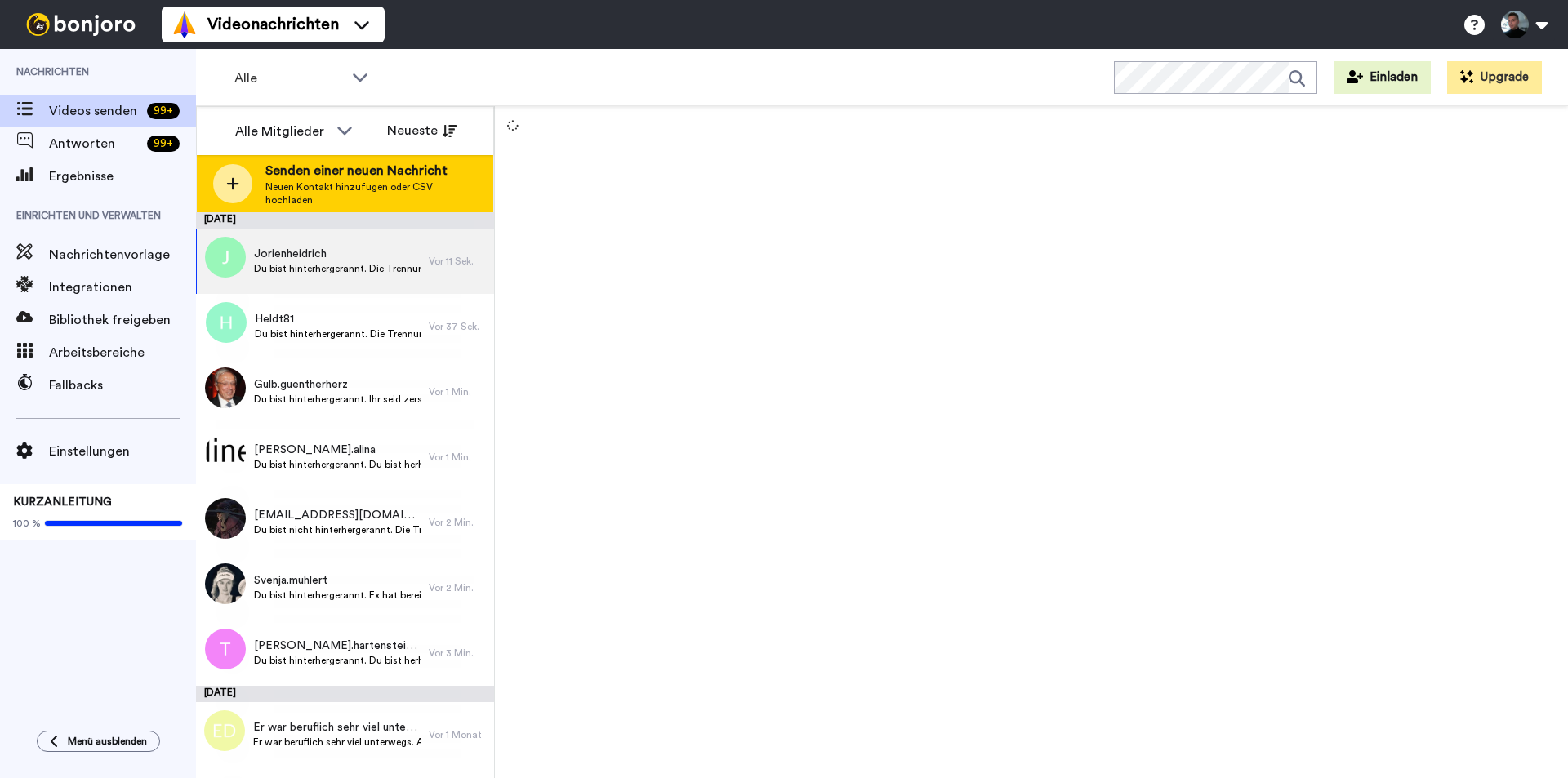
click at [247, 187] on div at bounding box center [232, 183] width 39 height 39
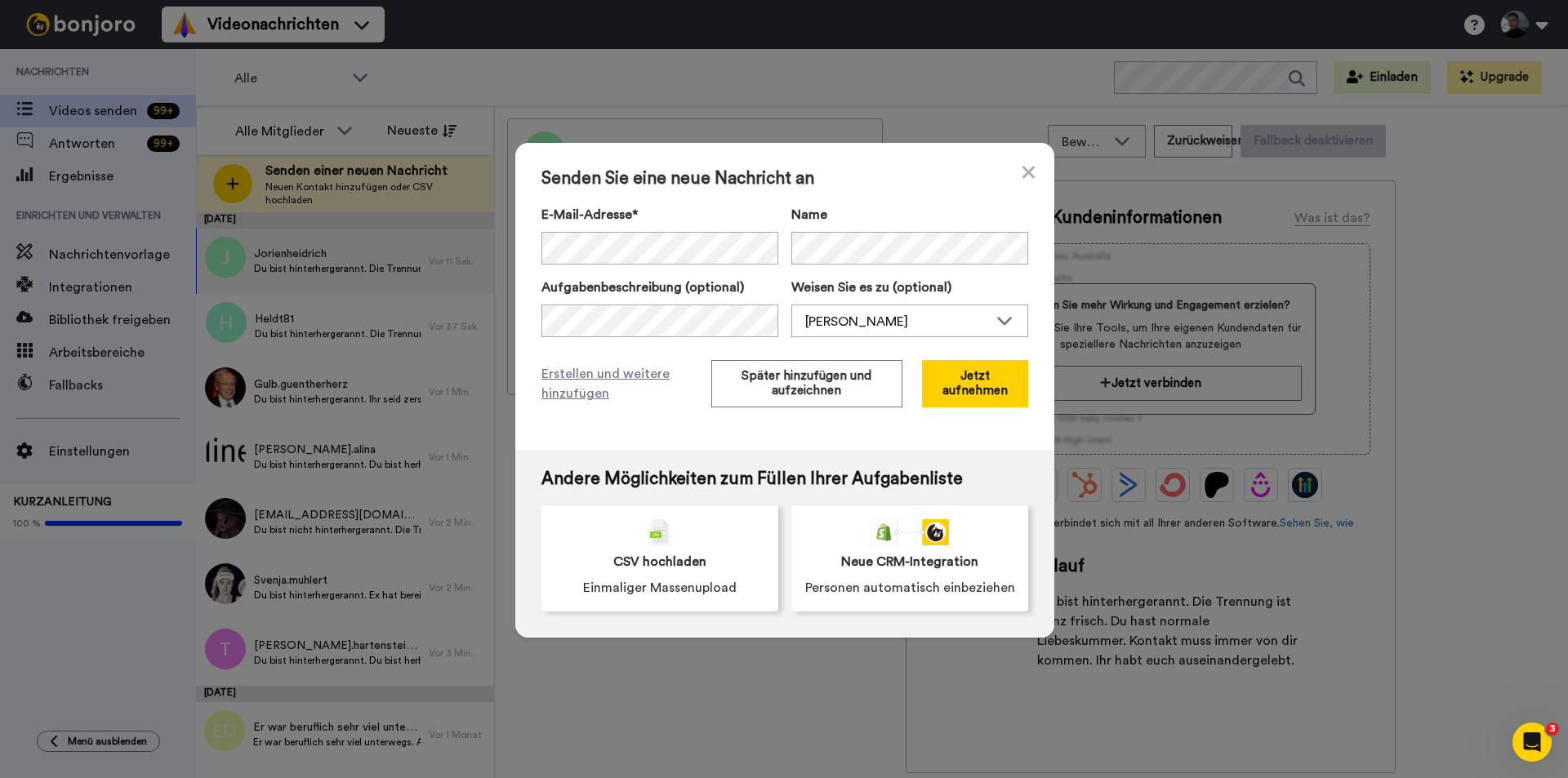
click at [875, 190] on div "Senden Sie eine neue Nachricht an E-Mail-Adresse* [EMAIL_ADDRESS][DOMAIN_NAME] …" at bounding box center [785, 297] width 539 height 307
click at [522, 244] on div "Senden Sie eine neue Nachricht an E-Mail-Adresse* [EMAIL_ADDRESS][DOMAIN_NAME] …" at bounding box center [785, 297] width 539 height 307
click at [770, 393] on font "Später hinzufügen und aufzeichnen" at bounding box center [806, 383] width 130 height 27
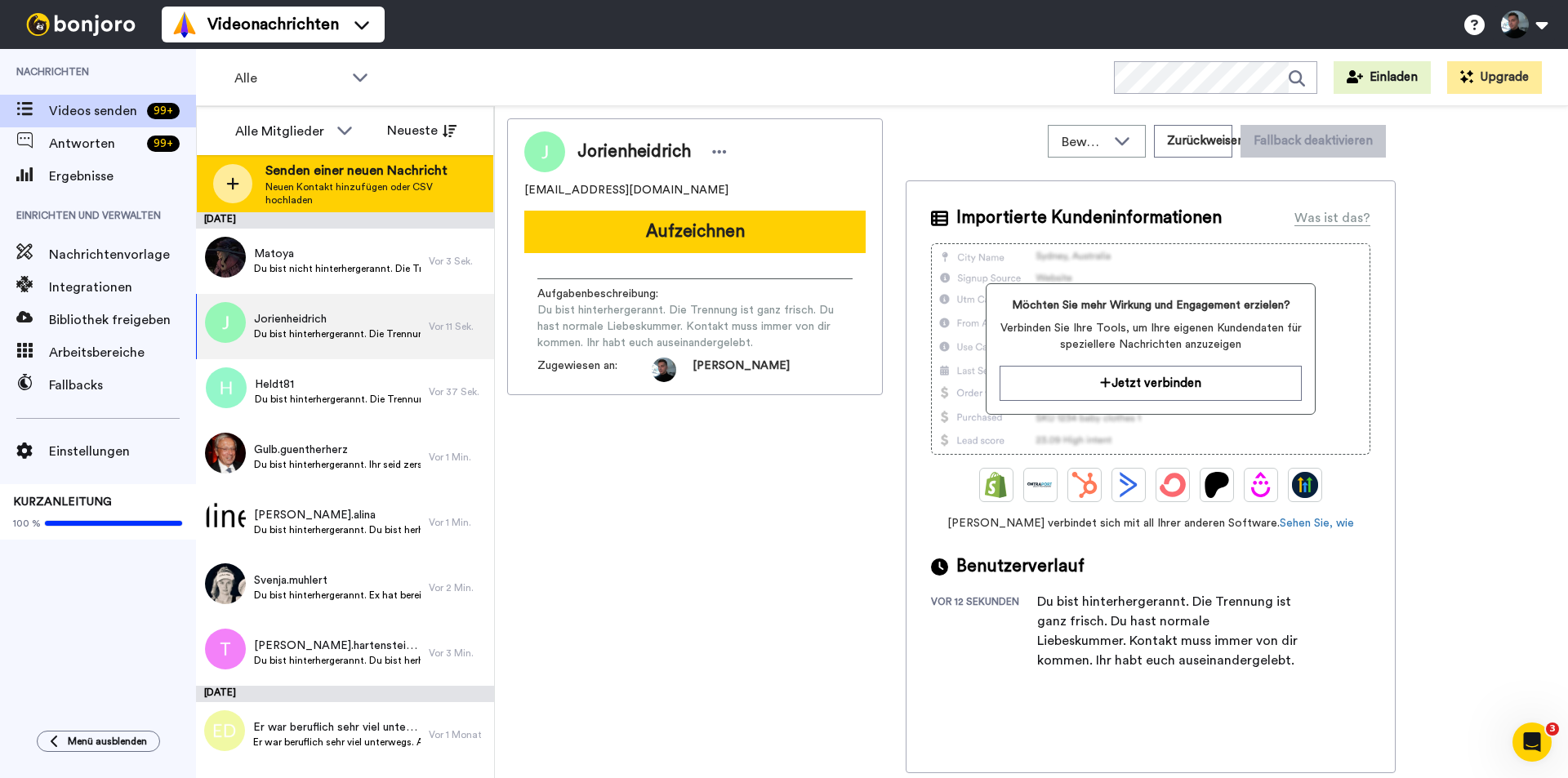
click at [239, 175] on div at bounding box center [232, 183] width 39 height 39
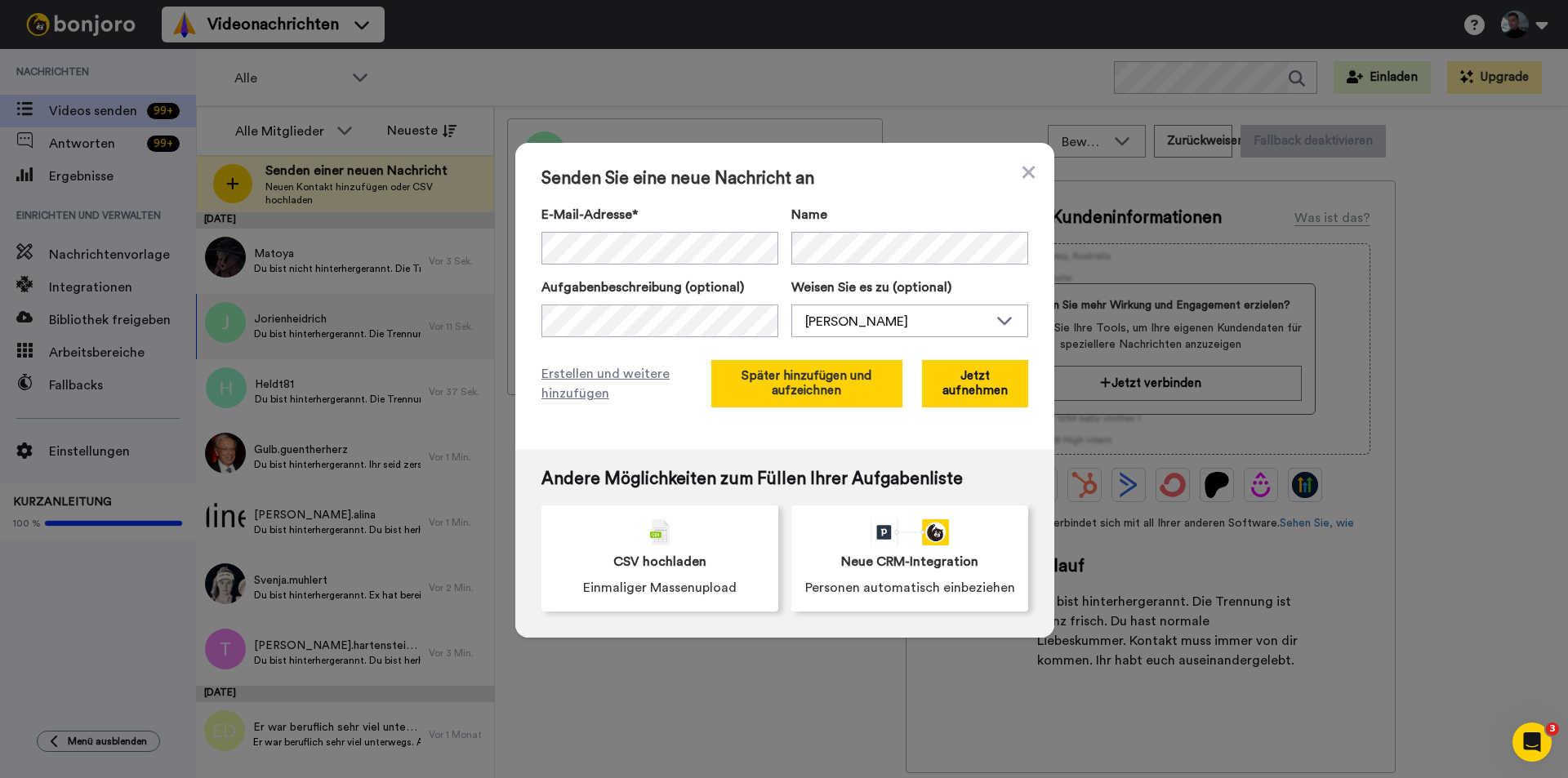
click at [802, 375] on font "Später hinzufügen und aufzeichnen" at bounding box center [806, 383] width 130 height 27
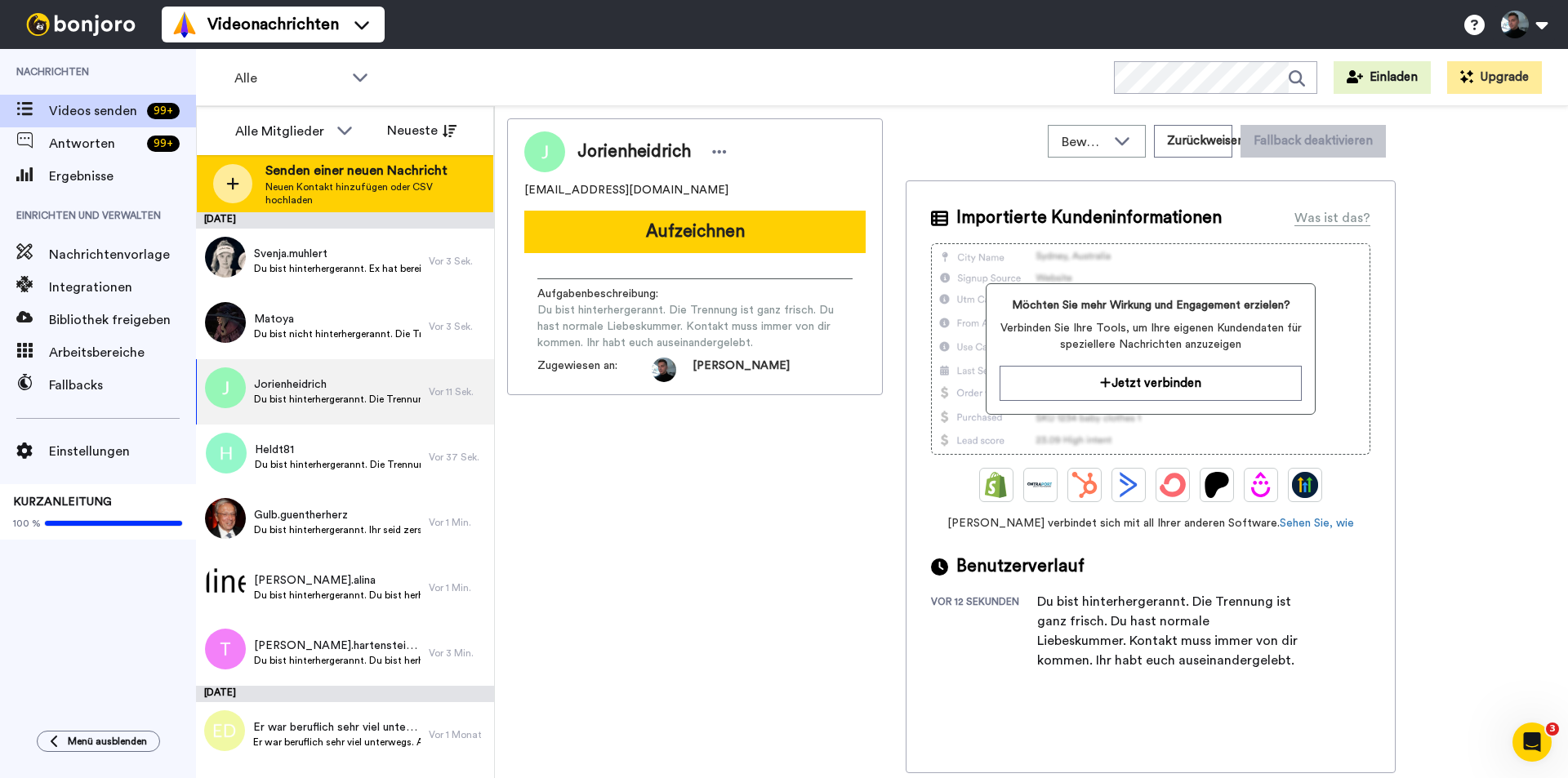
click at [224, 176] on div at bounding box center [232, 183] width 39 height 39
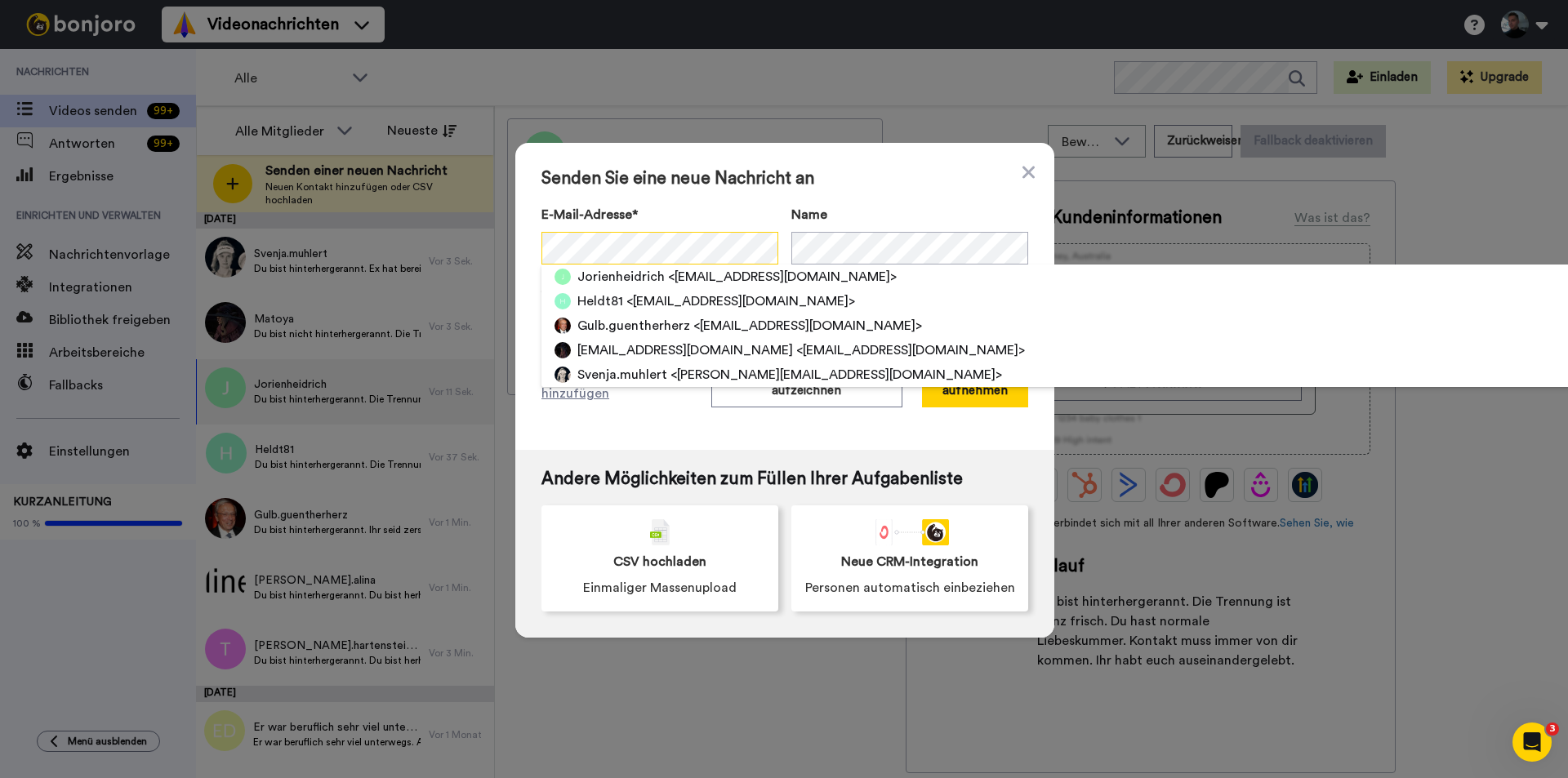
scroll to position [0, 17]
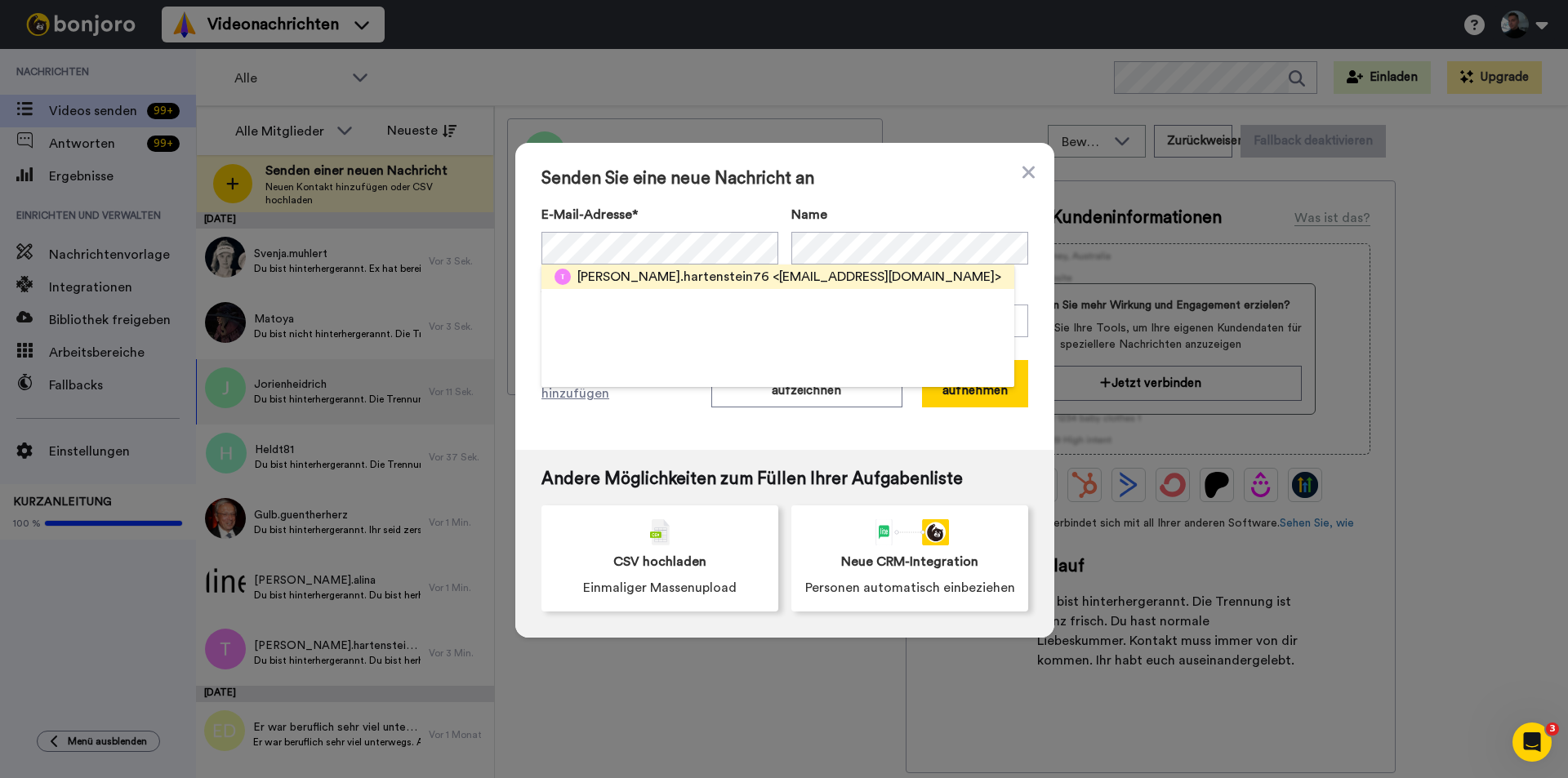
click at [673, 274] on font "[PERSON_NAME].hartenstein76" at bounding box center [674, 276] width 192 height 13
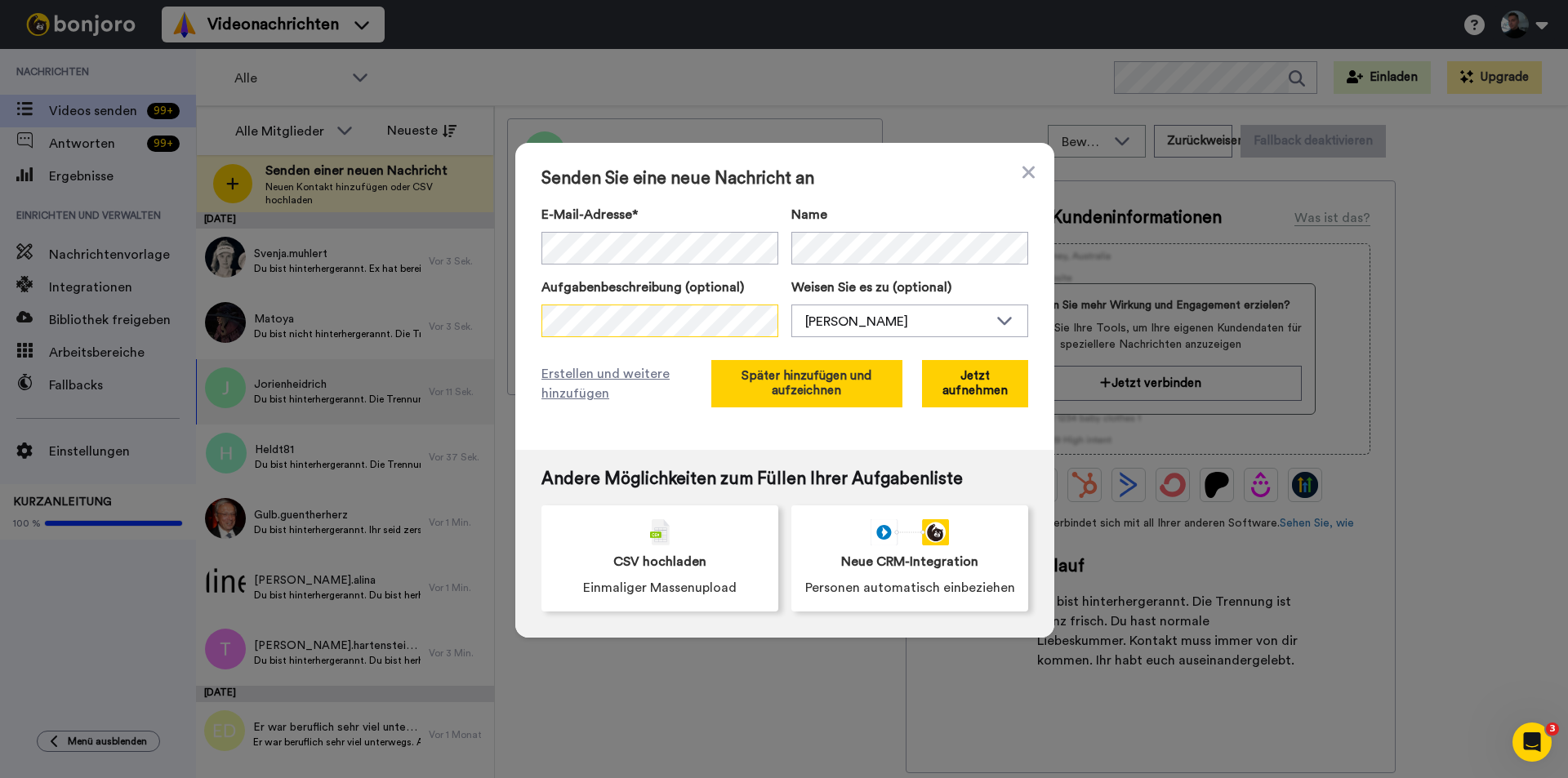
scroll to position [0, 643]
click at [818, 389] on font "Später hinzufügen und aufzeichnen" at bounding box center [806, 383] width 130 height 27
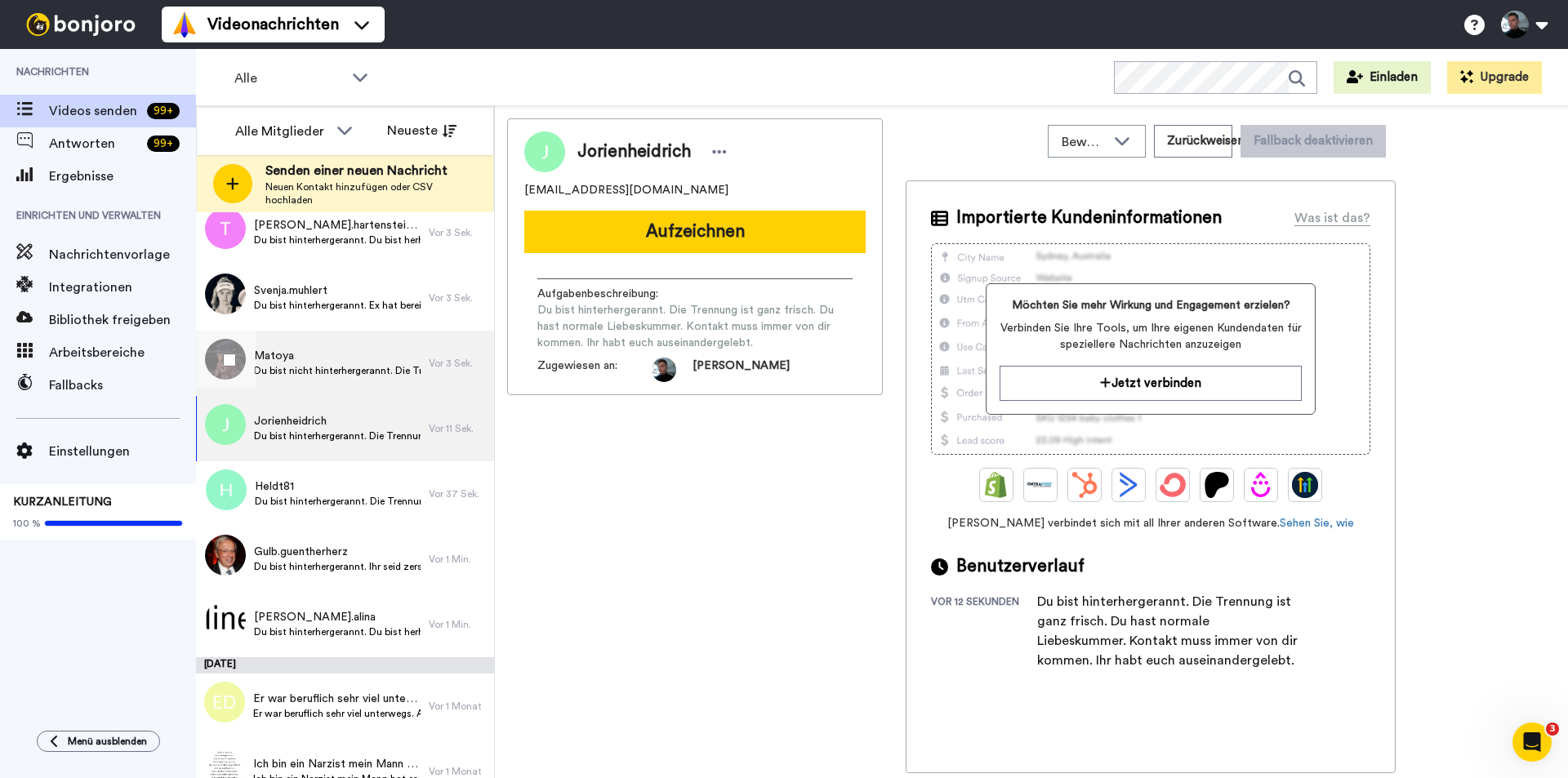
scroll to position [0, 0]
